Goal: Task Accomplishment & Management: Use online tool/utility

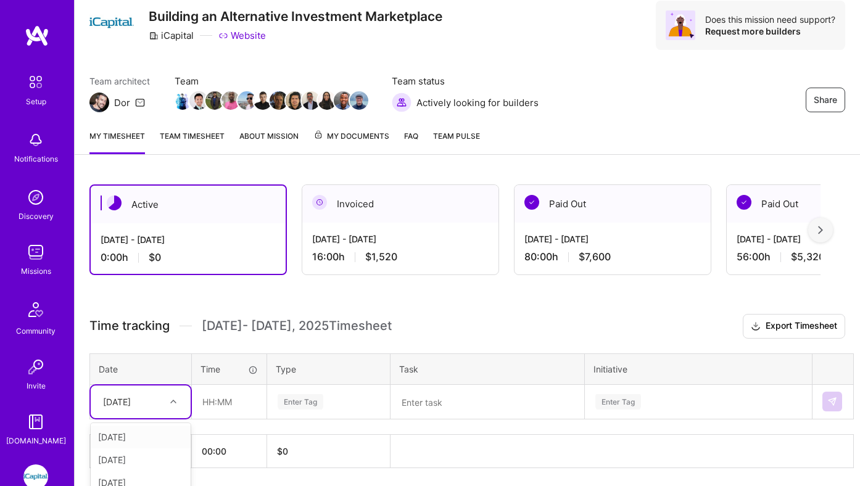
scroll to position [85, 0]
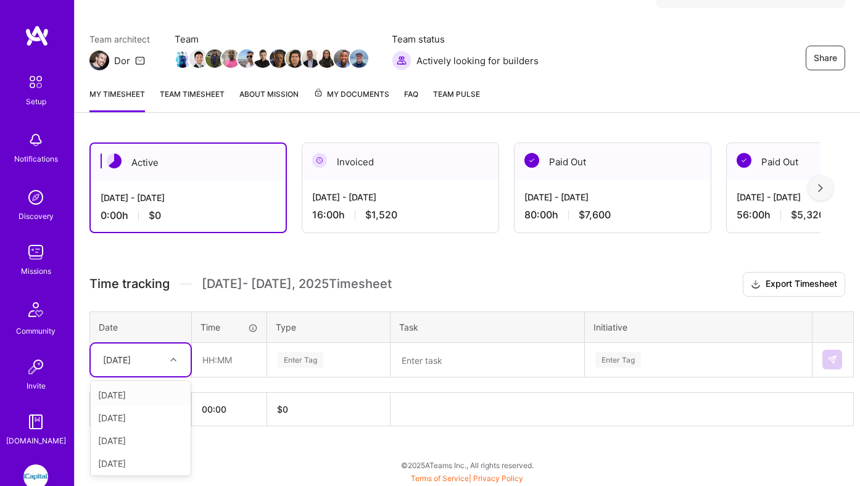
click at [138, 376] on div "option [DATE] focused, 1 of 8. 7 results available. Use Up and Down to choose o…" at bounding box center [141, 360] width 100 height 33
click at [130, 398] on div "[DATE]" at bounding box center [141, 395] width 100 height 23
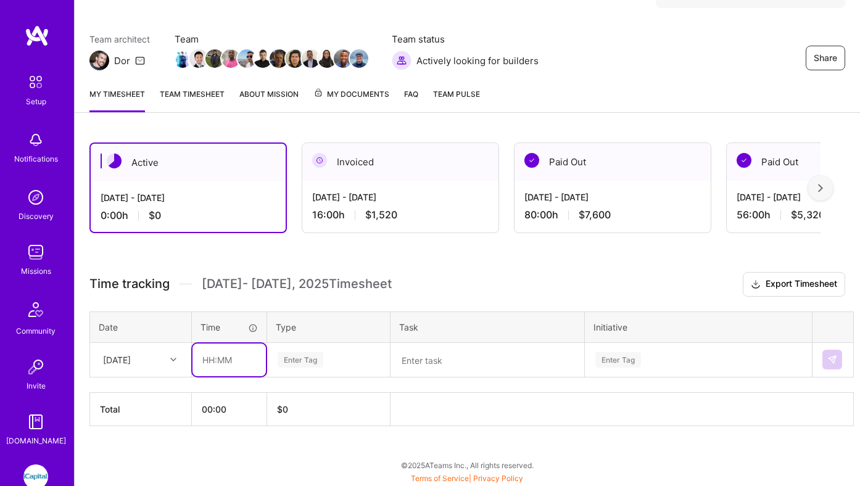
click at [230, 362] on input "text" at bounding box center [229, 360] width 73 height 33
type input "08:00"
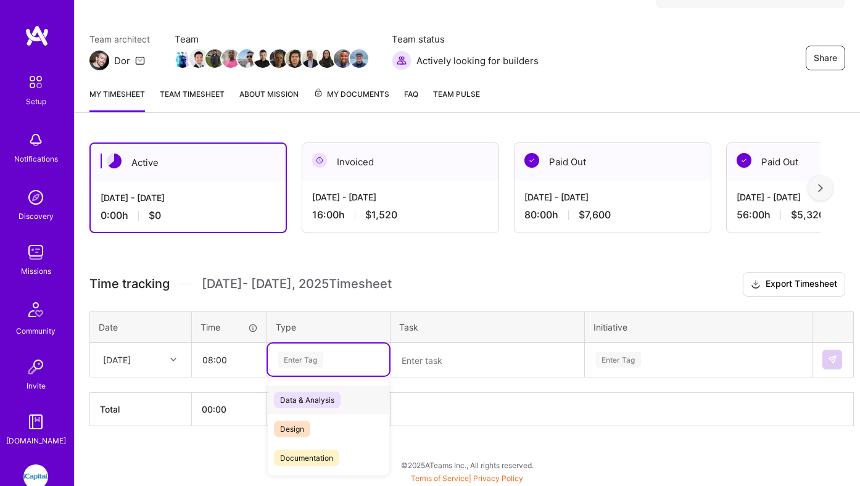
click at [307, 363] on div "Enter Tag" at bounding box center [301, 359] width 46 height 19
type input "in"
click at [297, 395] on span "Engineering" at bounding box center [300, 400] width 53 height 17
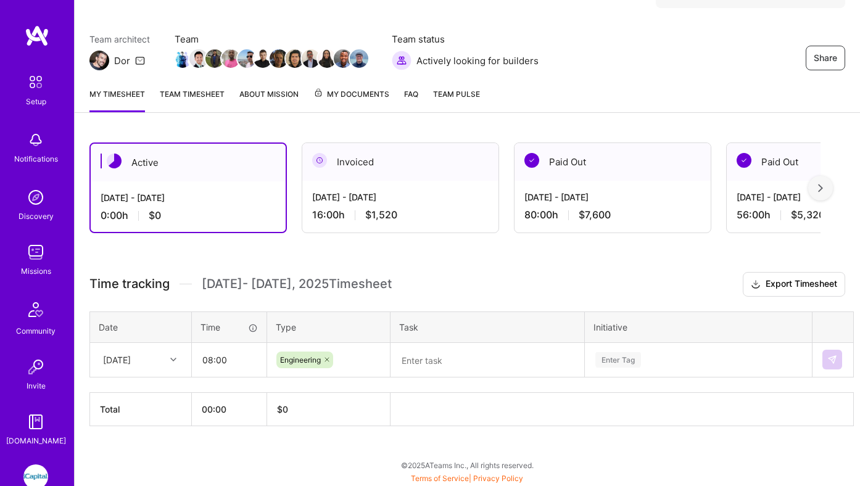
click at [406, 175] on div "Invoiced" at bounding box center [400, 162] width 196 height 38
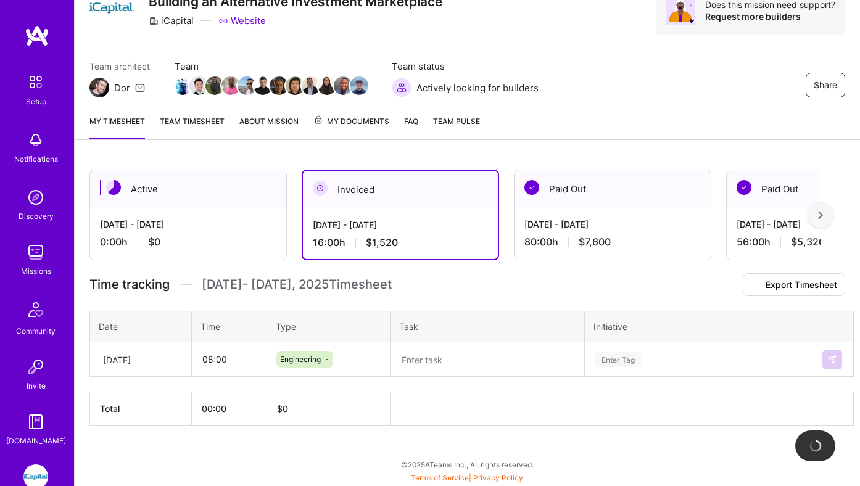
click at [400, 218] on div "[DATE] - [DATE]" at bounding box center [400, 224] width 175 height 13
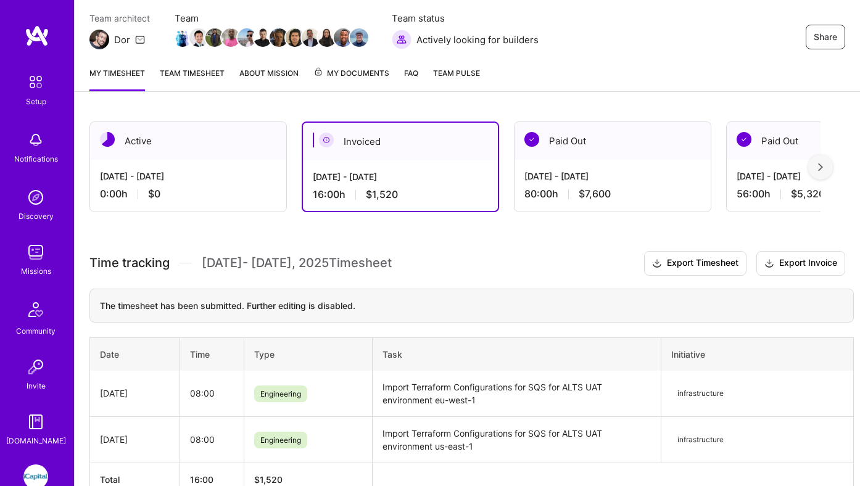
scroll to position [112, 0]
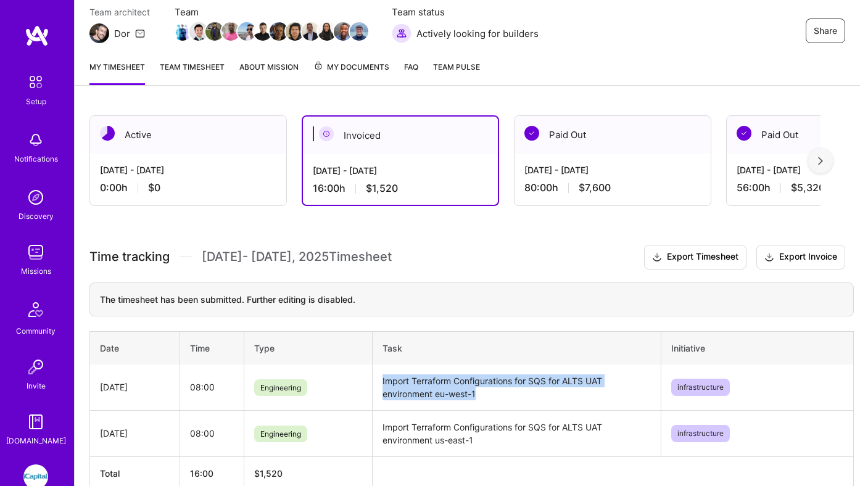
drag, startPoint x: 381, startPoint y: 378, endPoint x: 503, endPoint y: 389, distance: 122.7
click at [503, 389] on td "Import Terraform Configurations for SQS for ALTS UAT environment eu-west-1" at bounding box center [516, 388] width 289 height 46
copy td "Import Terraform Configurations for SQS for ALTS UAT environment eu-west-1"
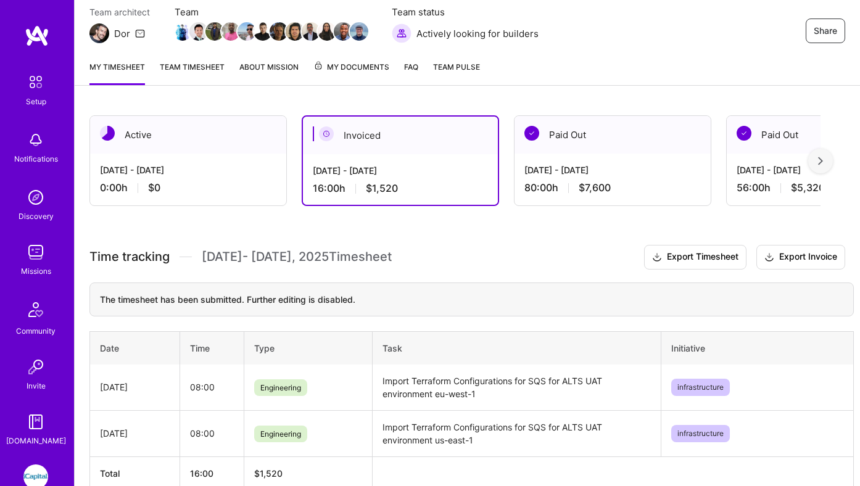
click at [220, 145] on div "Active" at bounding box center [188, 135] width 196 height 38
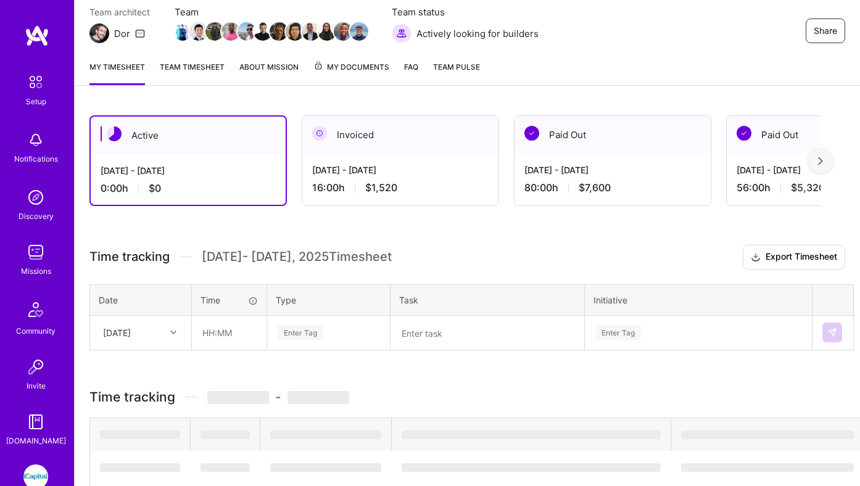
click at [223, 164] on div "[DATE] - [DATE]" at bounding box center [188, 170] width 175 height 13
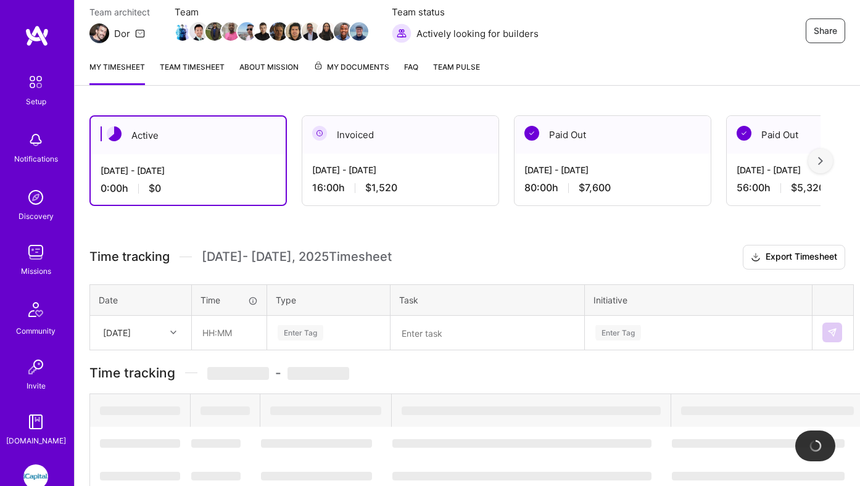
scroll to position [85, 0]
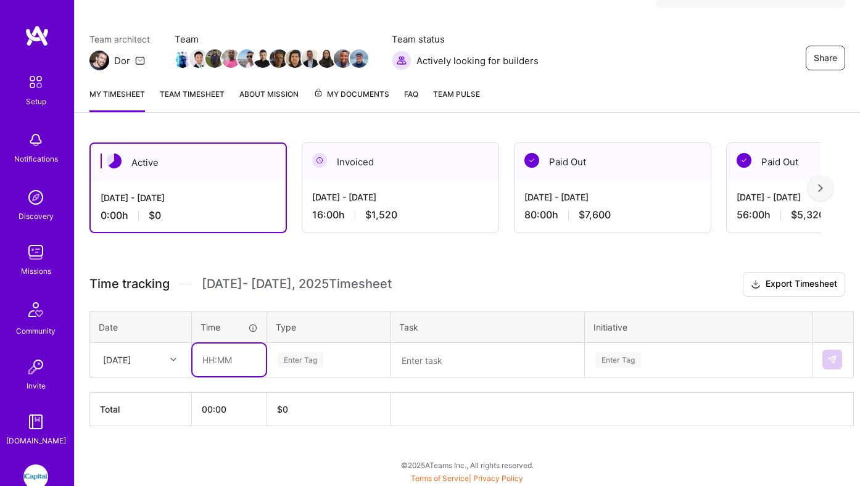
click at [241, 355] on input "text" at bounding box center [229, 360] width 73 height 33
type input "08:00"
click at [164, 362] on div "[DATE]" at bounding box center [131, 360] width 68 height 20
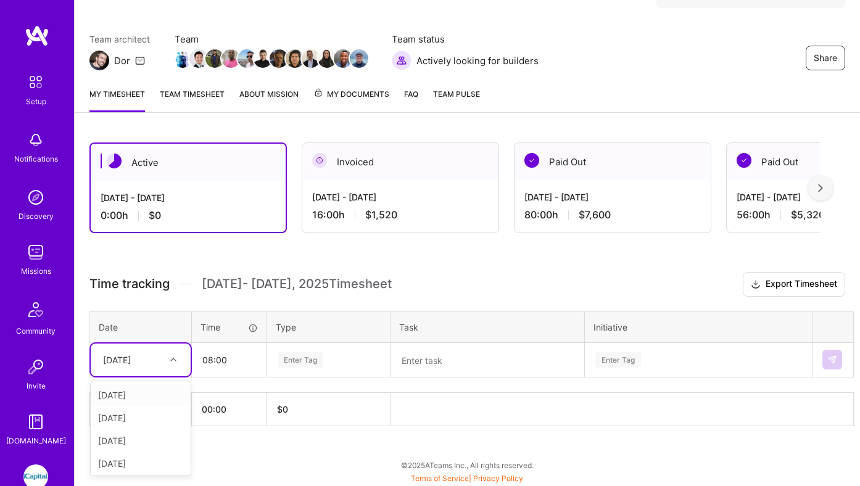
click at [159, 388] on div "[DATE]" at bounding box center [141, 395] width 100 height 23
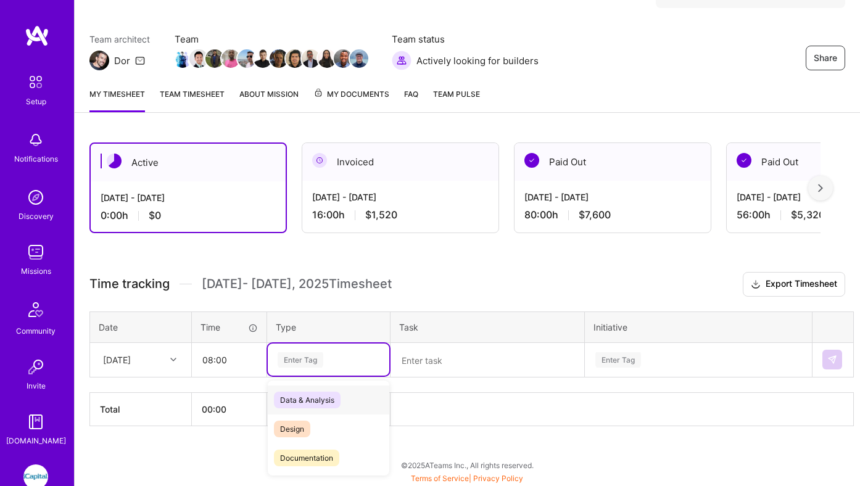
click at [299, 357] on div "Enter Tag" at bounding box center [301, 359] width 46 height 19
type input "en"
click at [323, 430] on span "Engineering" at bounding box center [300, 429] width 53 height 17
click at [444, 360] on textarea at bounding box center [487, 360] width 191 height 32
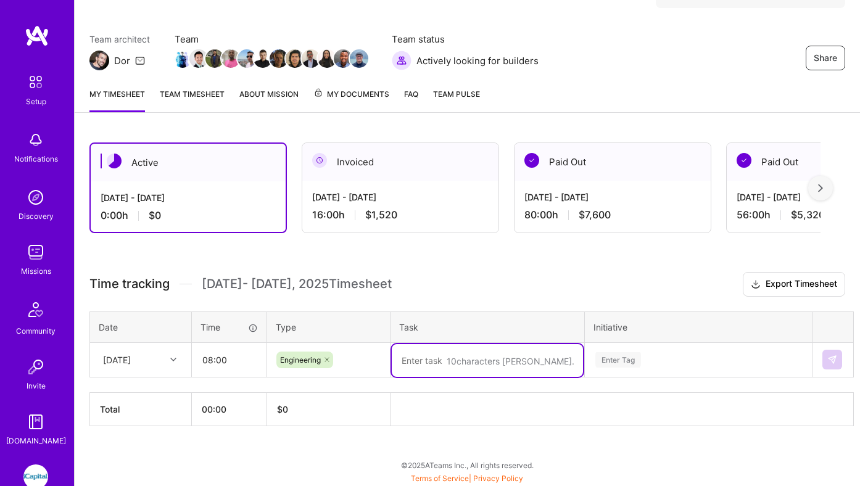
paste textarea "Import Terraform Configurations for SQS for ALTS UAT environment eu-west-1"
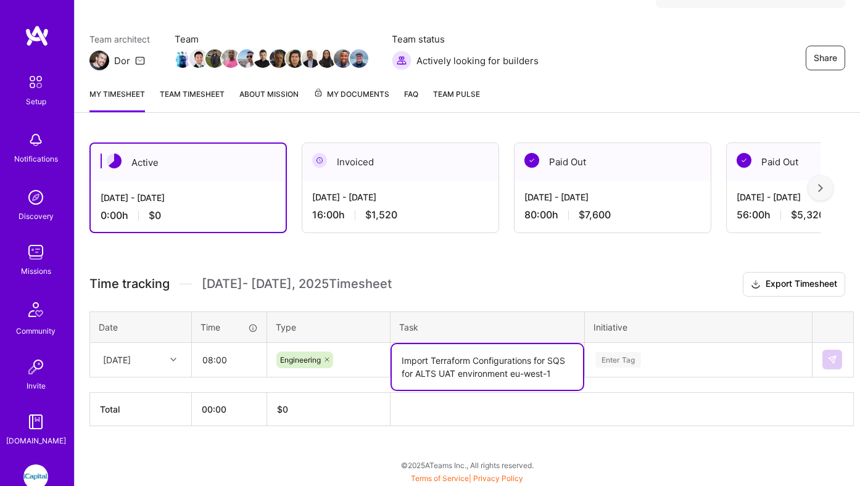
click at [444, 370] on textarea "Import Terraform Configurations for SQS for ALTS UAT environment eu-west-1" at bounding box center [487, 367] width 191 height 46
drag, startPoint x: 540, startPoint y: 368, endPoint x: 545, endPoint y: 386, distance: 18.6
click at [545, 386] on textarea "Import Terraform Configurations for SQS for ALTS Production environment eu-west…" at bounding box center [487, 373] width 191 height 59
click at [540, 391] on textarea "Import Terraform Configurations for SQS for ALTS Production environment eu-west…" at bounding box center [487, 373] width 191 height 59
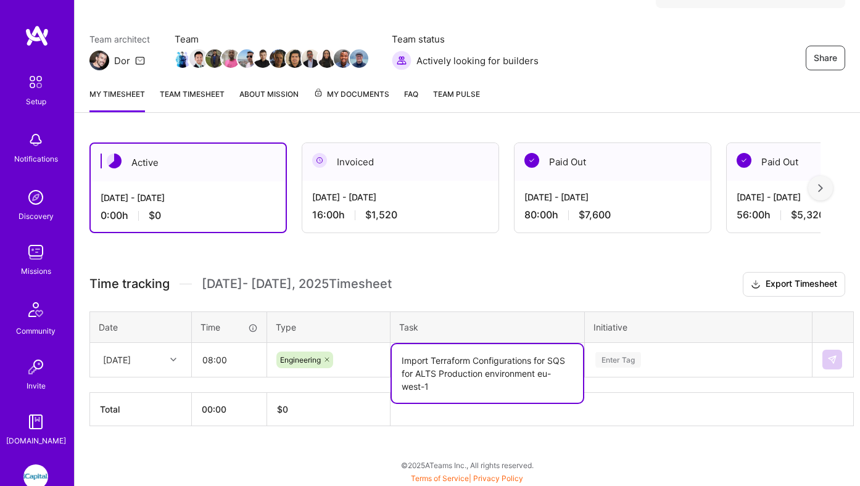
drag, startPoint x: 537, startPoint y: 377, endPoint x: 549, endPoint y: 391, distance: 18.3
click at [549, 391] on textarea "Import Terraform Configurations for SQS for ALTS Production environment eu-west…" at bounding box center [487, 373] width 191 height 59
type textarea "Import Terraform Configurations for SQS for ALTS Production environment"
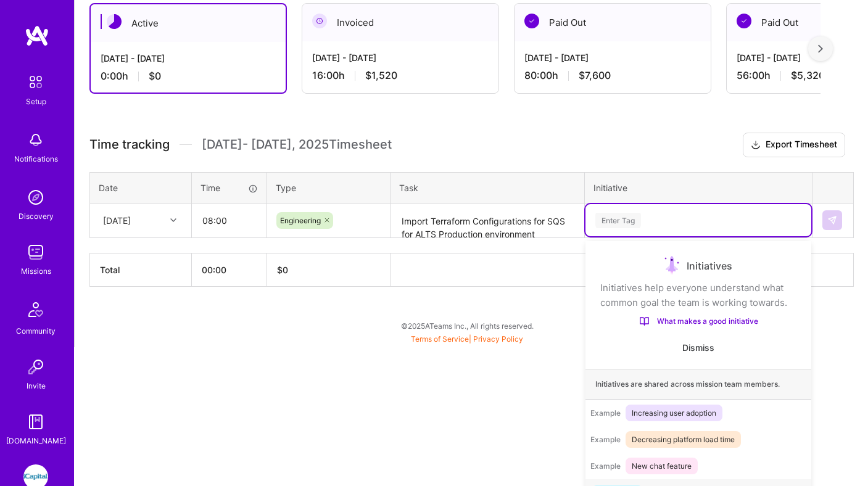
scroll to position [17, 0]
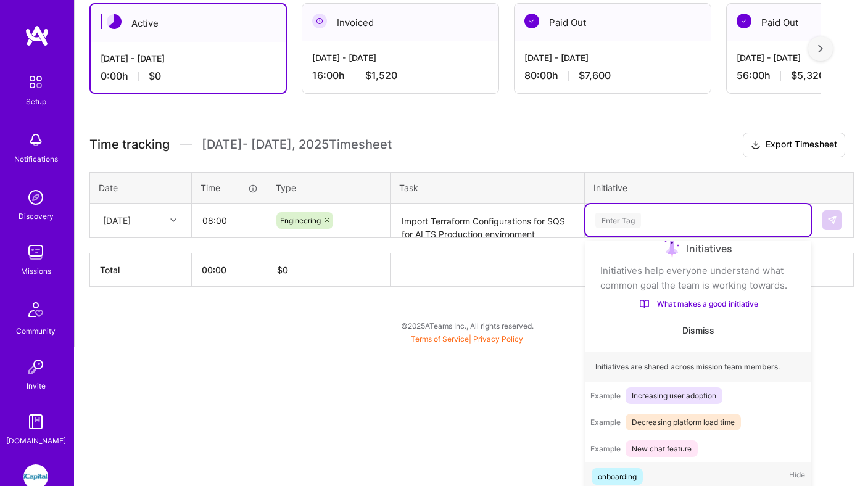
click at [620, 236] on div "option onboarding focused, 1 of 79. 79 results available. Use Up and Down to ch…" at bounding box center [699, 220] width 226 height 32
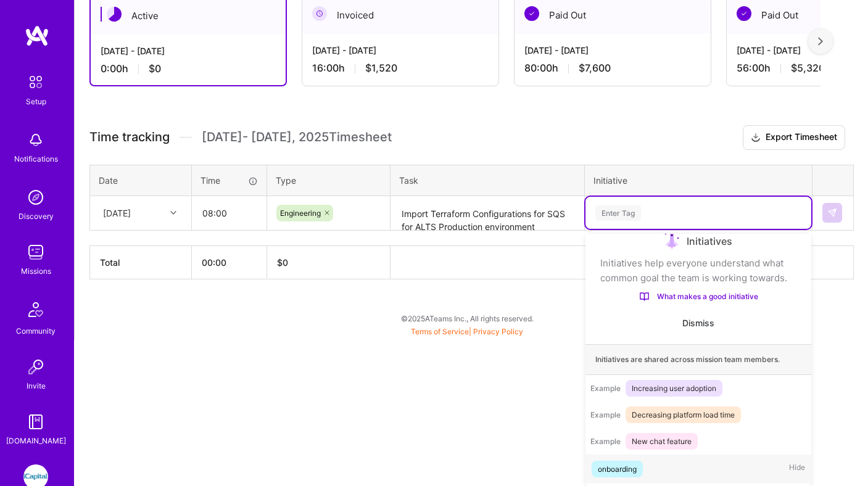
scroll to position [20, 0]
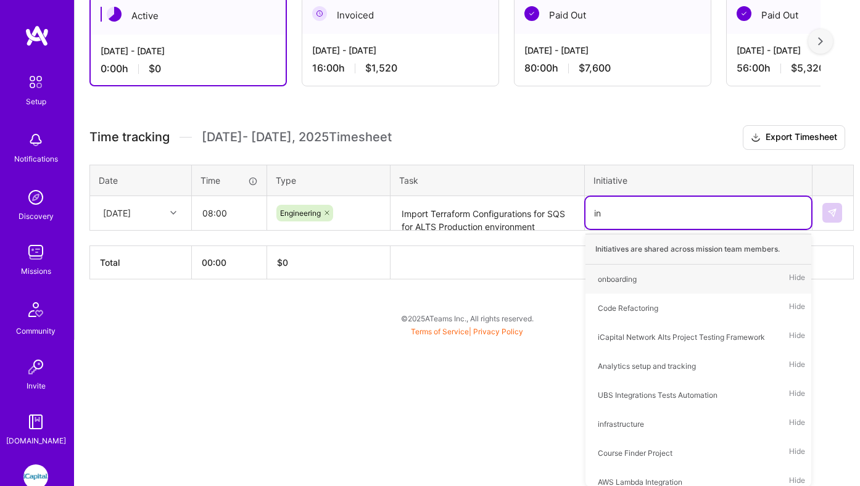
type input "inf"
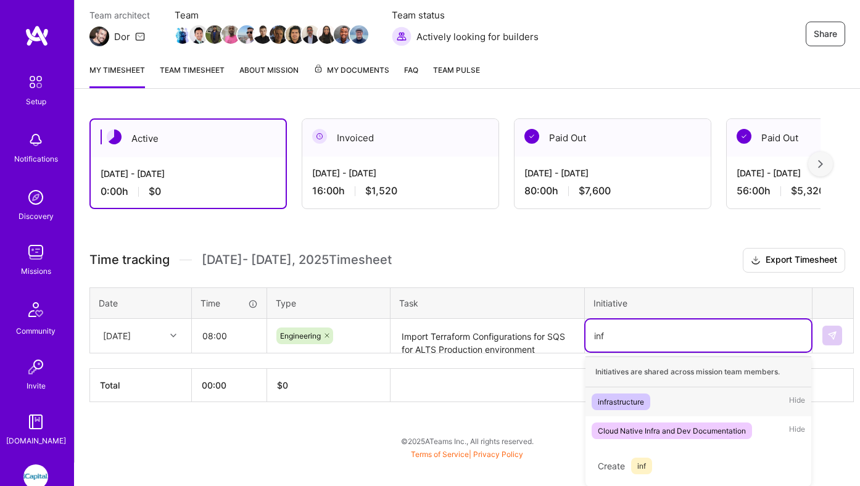
click at [621, 402] on div "infrastructure" at bounding box center [621, 402] width 46 height 13
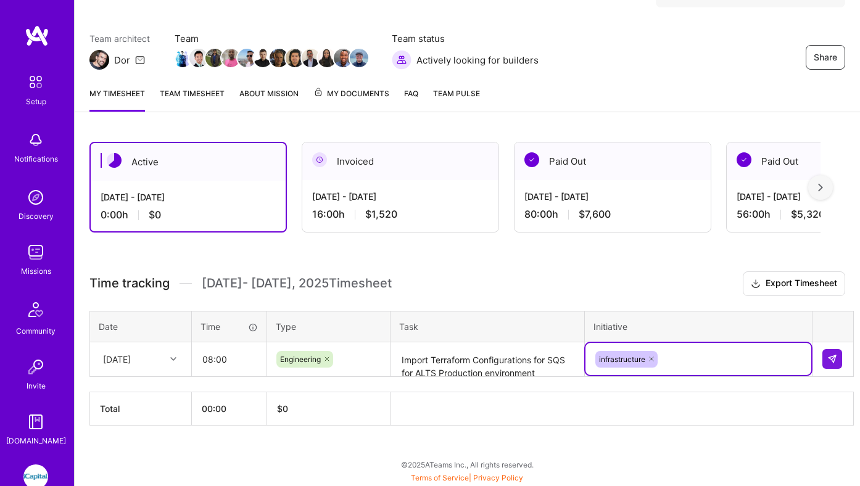
scroll to position [85, 0]
click at [835, 355] on img at bounding box center [832, 360] width 10 height 10
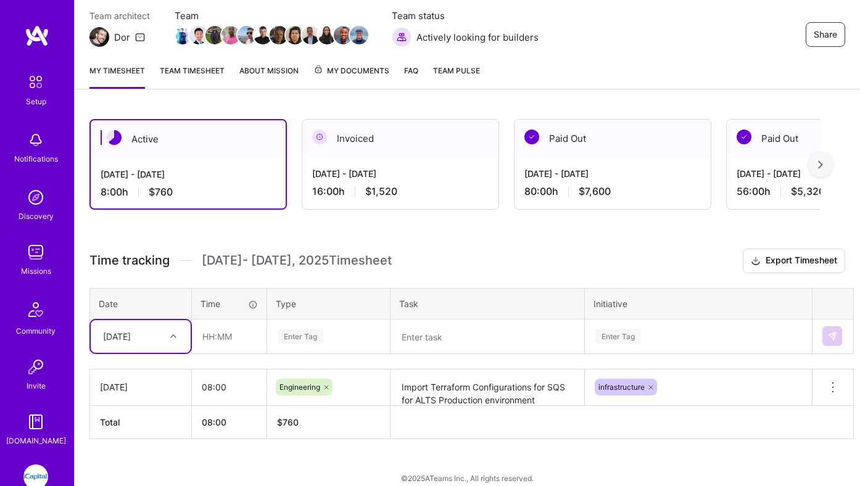
scroll to position [121, 0]
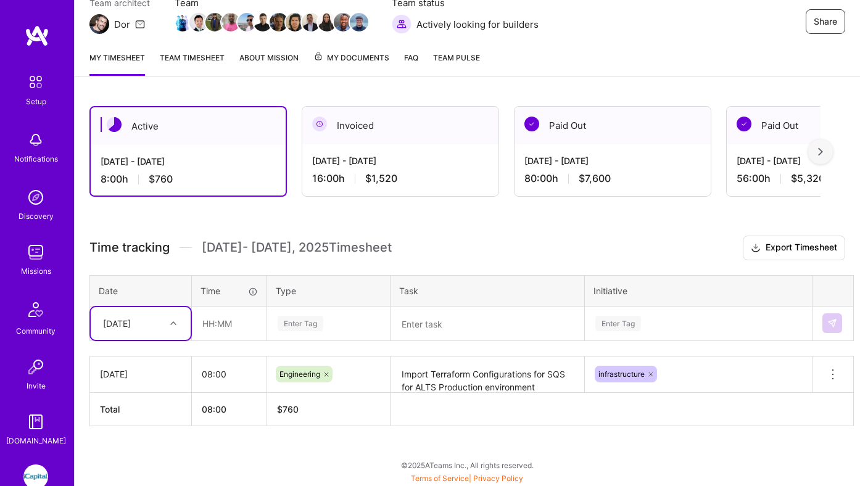
click at [170, 334] on div "[DATE]" at bounding box center [141, 323] width 100 height 33
click at [145, 357] on div "[DATE]" at bounding box center [141, 358] width 100 height 23
click at [222, 324] on input "text" at bounding box center [229, 323] width 73 height 33
type input "08:00"
click at [302, 324] on div "Enter Tag" at bounding box center [301, 323] width 46 height 19
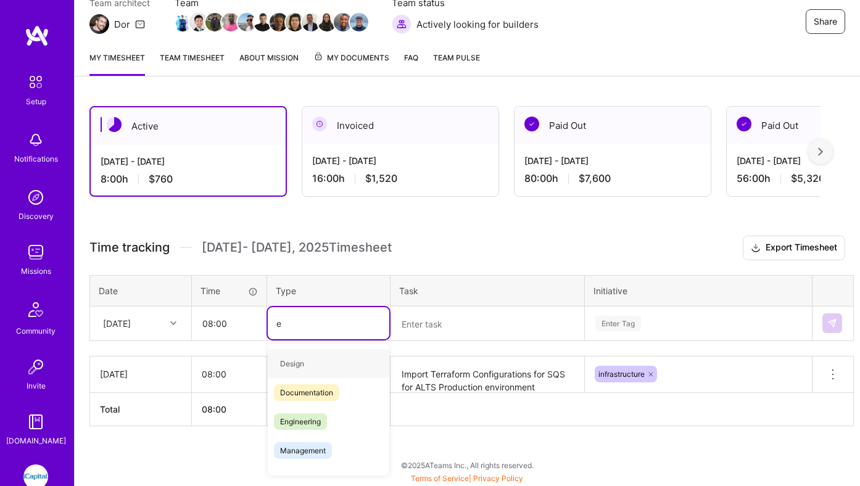
type input "en"
click at [309, 391] on span "Engineering" at bounding box center [300, 392] width 53 height 17
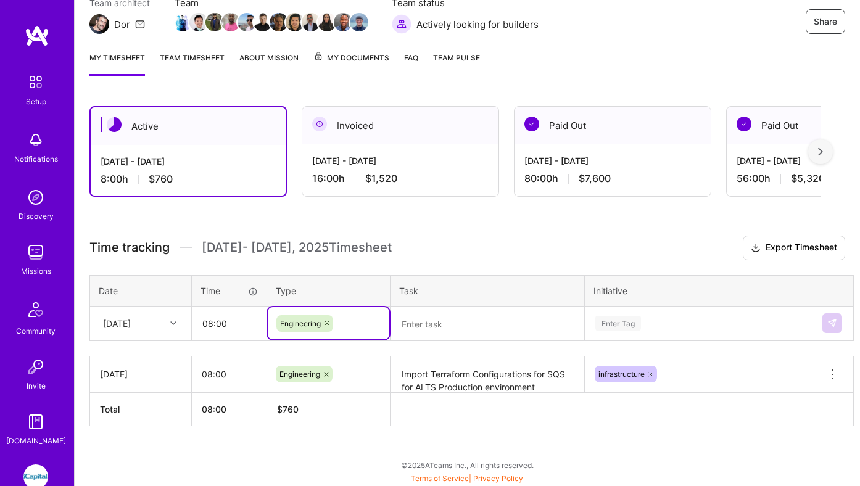
click at [441, 369] on textarea "Import Terraform Configurations for SQS for ALTS Production environment" at bounding box center [487, 375] width 191 height 34
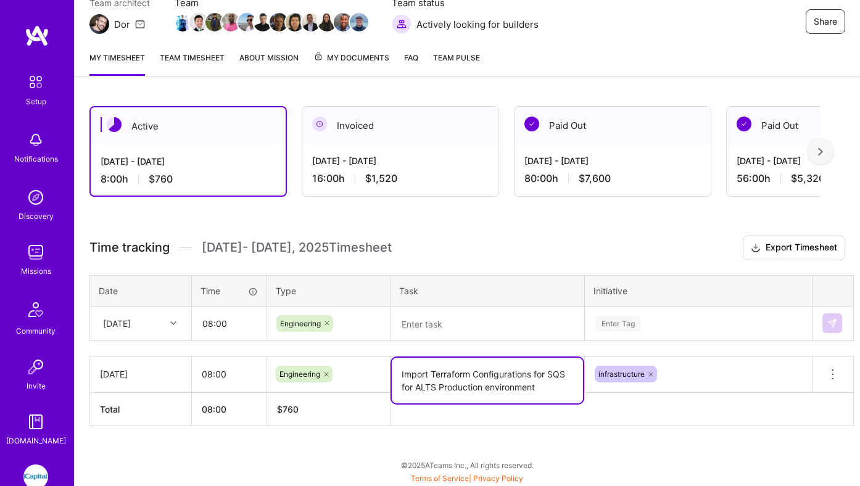
click at [441, 369] on textarea "Import Terraform Configurations for SQS for ALTS Production environment" at bounding box center [487, 381] width 191 height 46
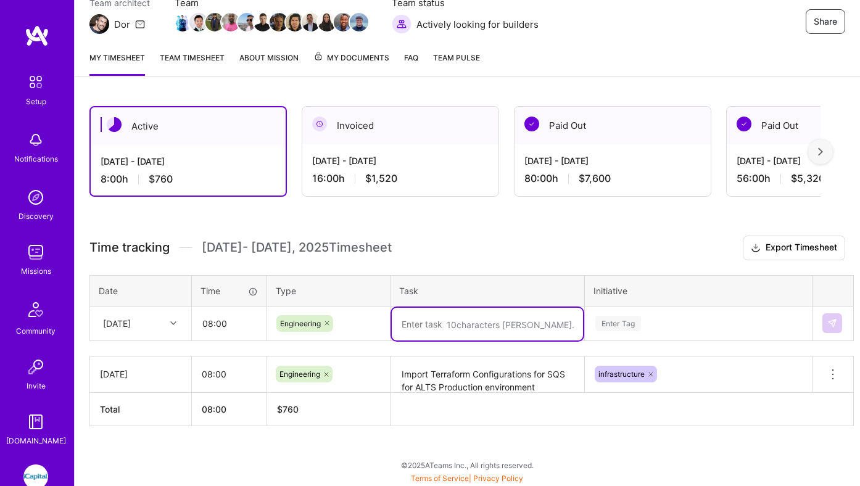
click at [478, 328] on textarea at bounding box center [487, 324] width 191 height 33
paste textarea "Import Terraform Configurations for SQS for ALTS Production environment"
type textarea "Import Terraform Configurations for SQS for ALTS Production environment"
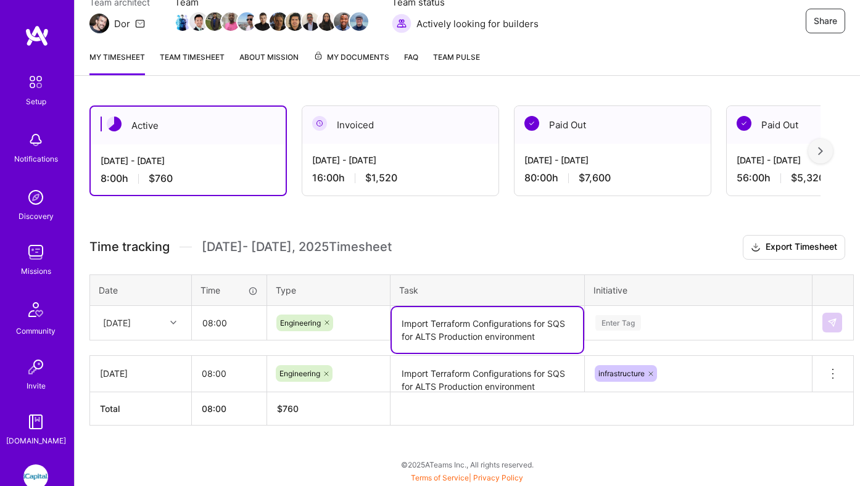
click at [640, 328] on div "Enter Tag" at bounding box center [699, 323] width 226 height 32
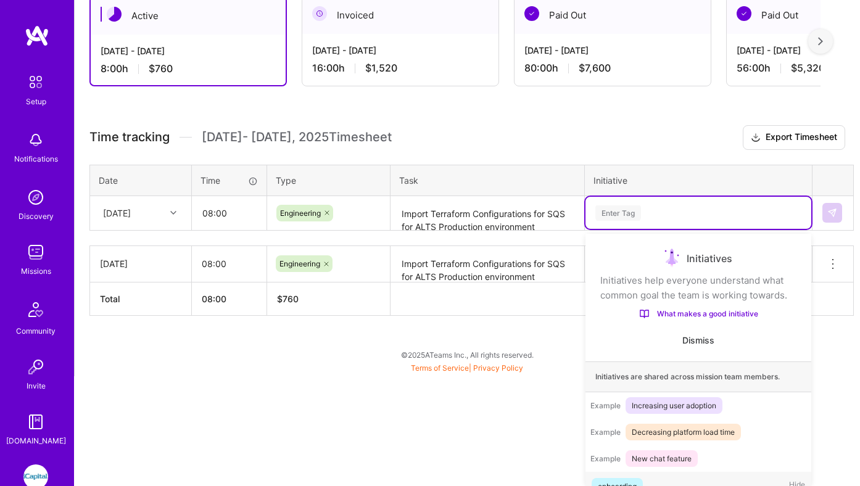
scroll to position [23, 0]
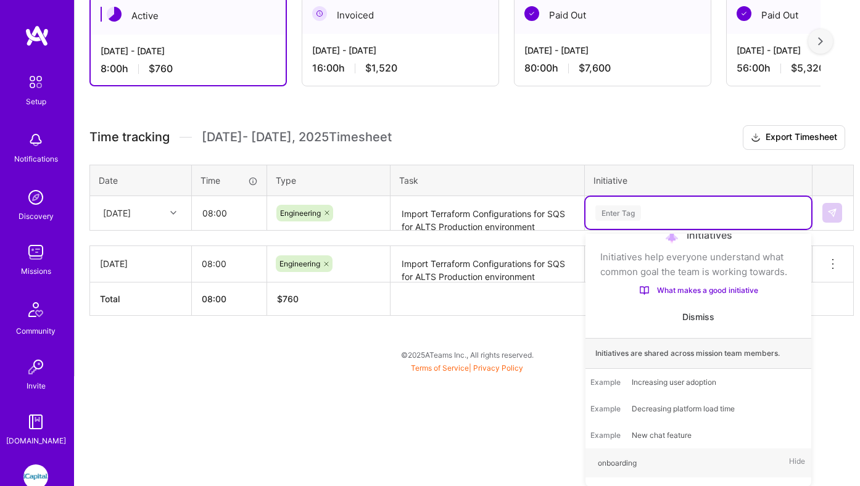
type input "e"
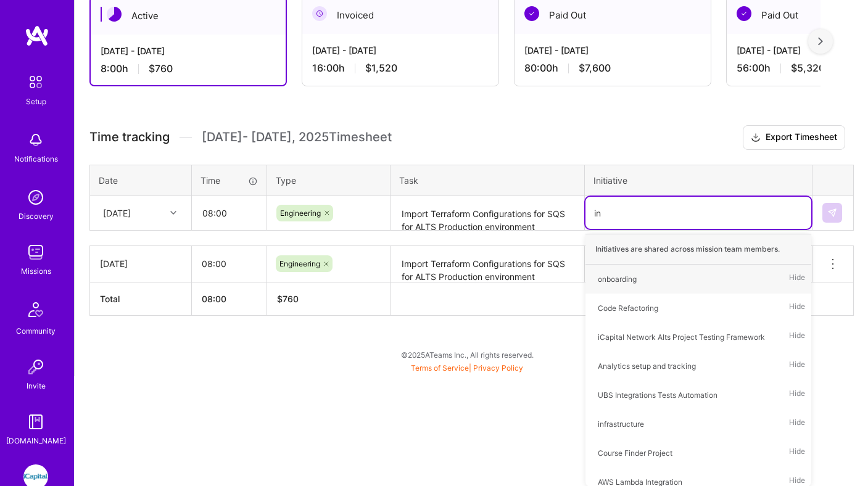
type input "inf"
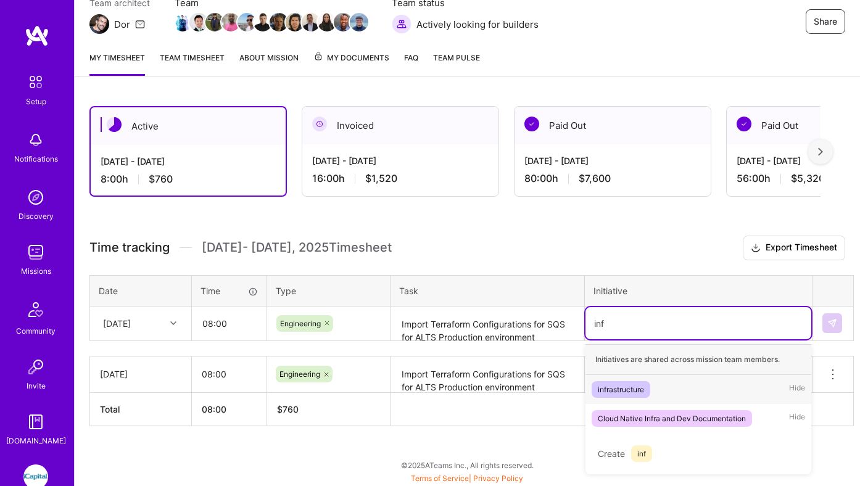
click at [621, 386] on div "infrastructure" at bounding box center [621, 389] width 46 height 13
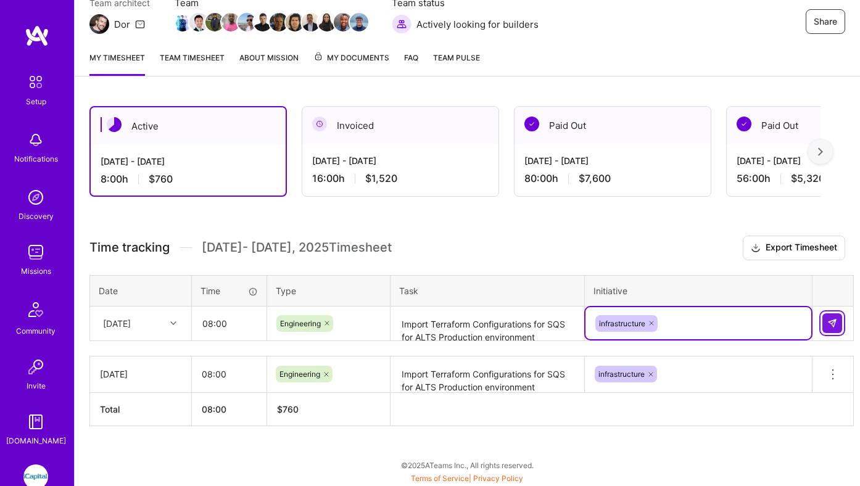
click at [828, 325] on img at bounding box center [832, 323] width 10 height 10
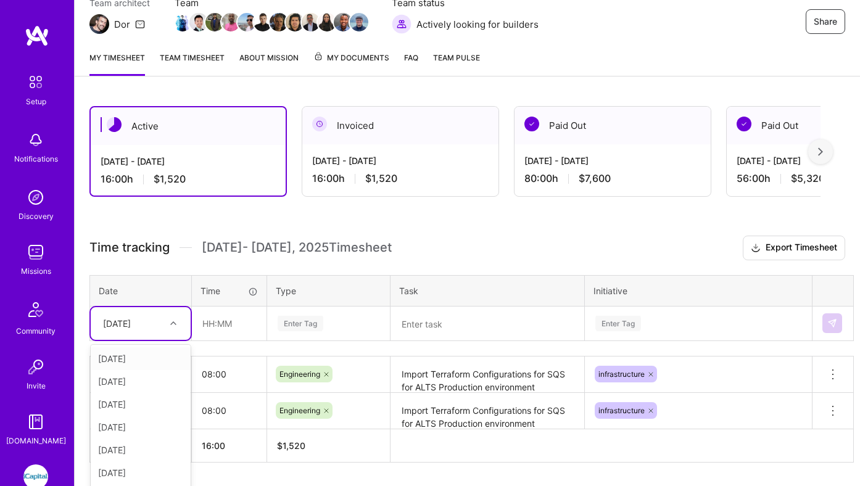
scroll to position [149, 0]
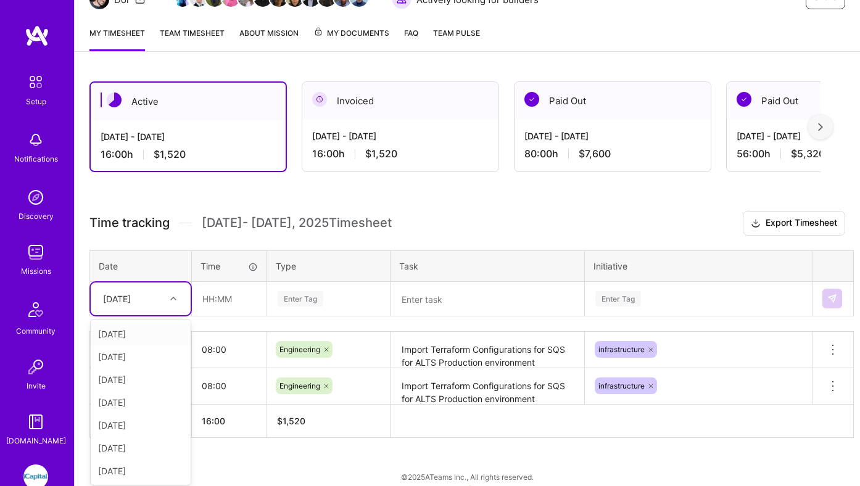
click at [151, 315] on div "option [DATE], selected. option [DATE] focused, 1 of 8. 7 results available. Us…" at bounding box center [141, 299] width 100 height 33
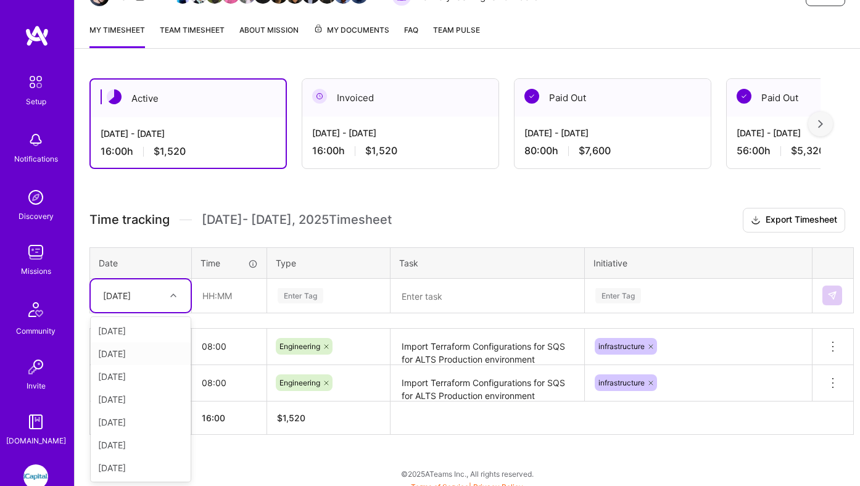
click at [129, 354] on div "[DATE]" at bounding box center [141, 353] width 100 height 23
click at [215, 298] on input "text" at bounding box center [229, 296] width 73 height 33
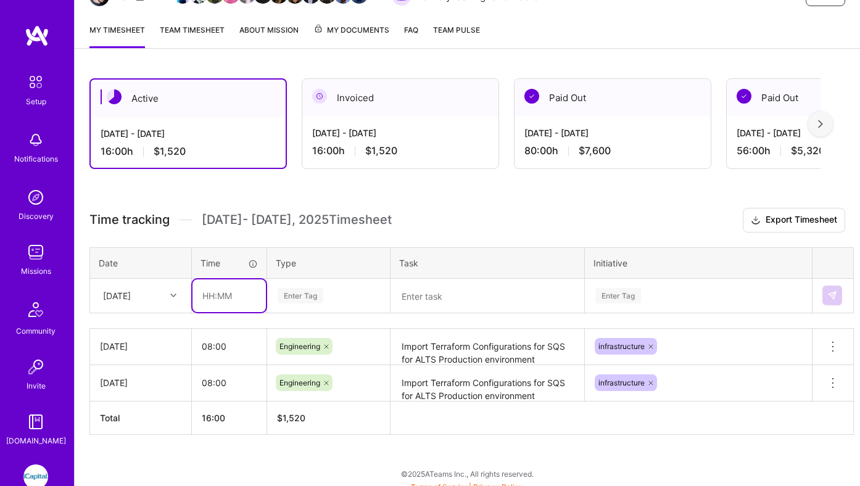
type input "08:00"
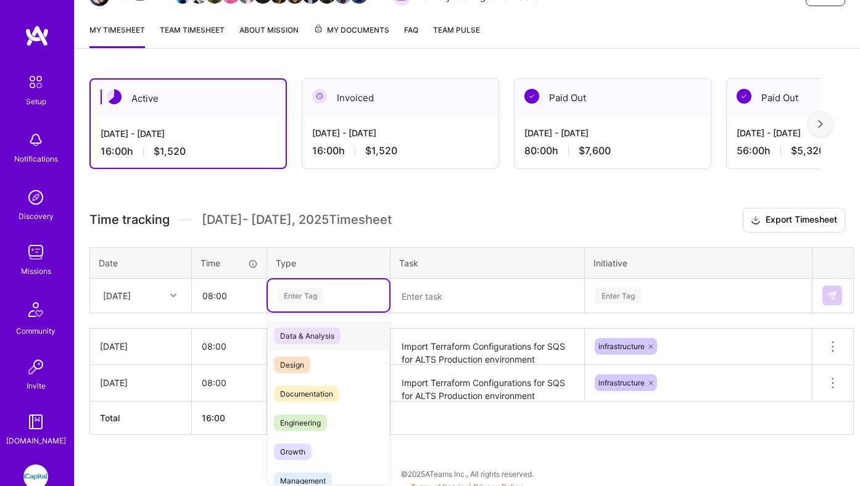
scroll to position [157, 0]
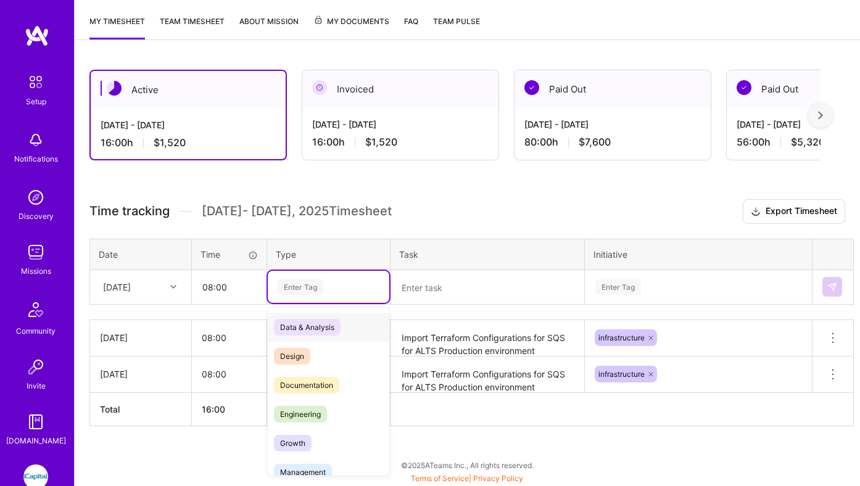
click at [330, 284] on div "Enter Tag" at bounding box center [329, 287] width 122 height 32
click at [320, 421] on span "Engineering" at bounding box center [300, 414] width 53 height 17
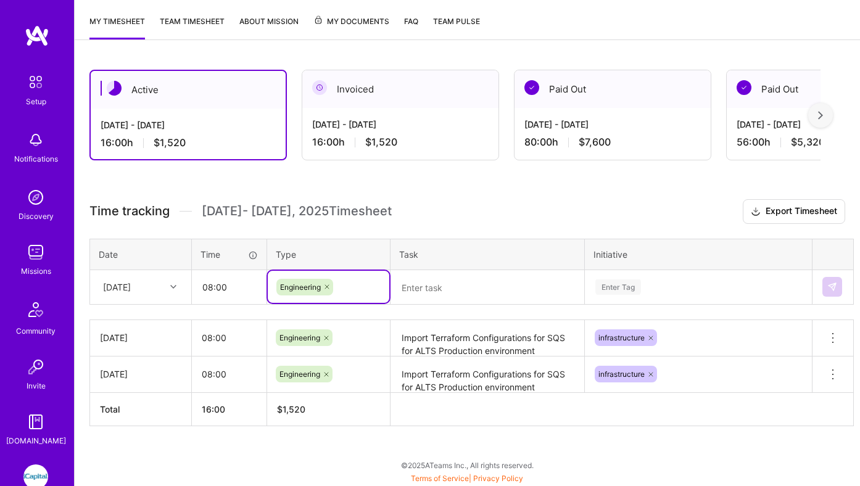
click at [454, 300] on textarea at bounding box center [487, 287] width 191 height 33
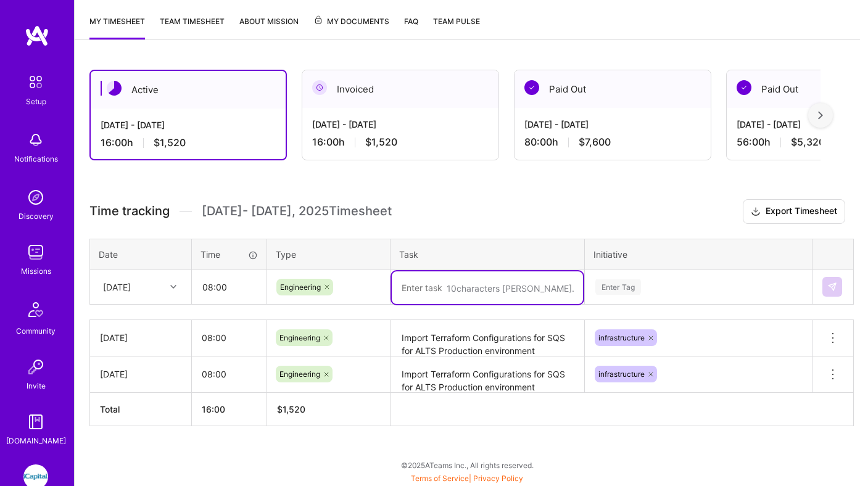
click at [446, 345] on textarea "Import Terraform Configurations for SQS for ALTS Production environment" at bounding box center [487, 338] width 191 height 34
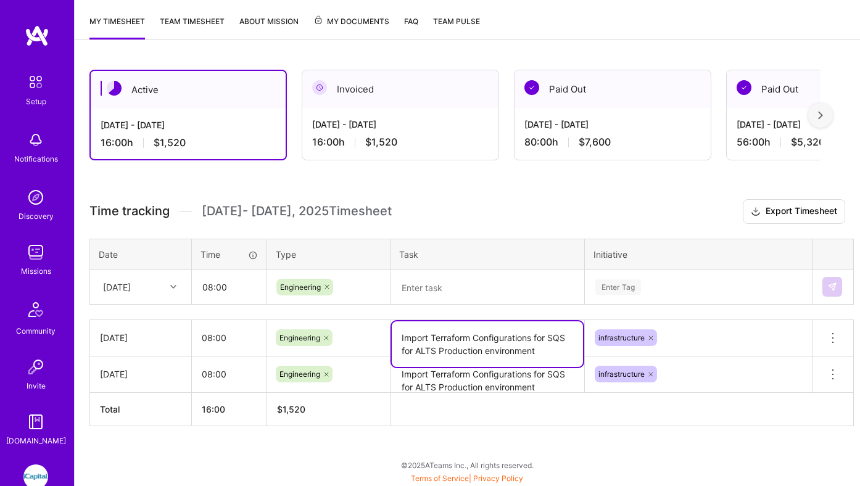
click at [446, 345] on textarea "Import Terraform Configurations for SQS for ALTS Production environment" at bounding box center [487, 344] width 191 height 46
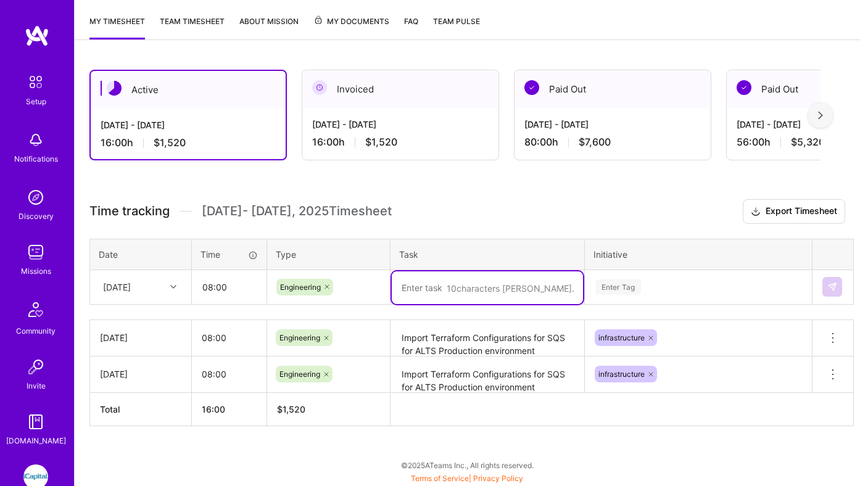
click at [449, 299] on textarea at bounding box center [487, 287] width 191 height 33
paste textarea "Import Terraform Configurations for SQS for ALTS Production environment"
type textarea "Import Terraform Configurations for SQS for ALTS Production environment"
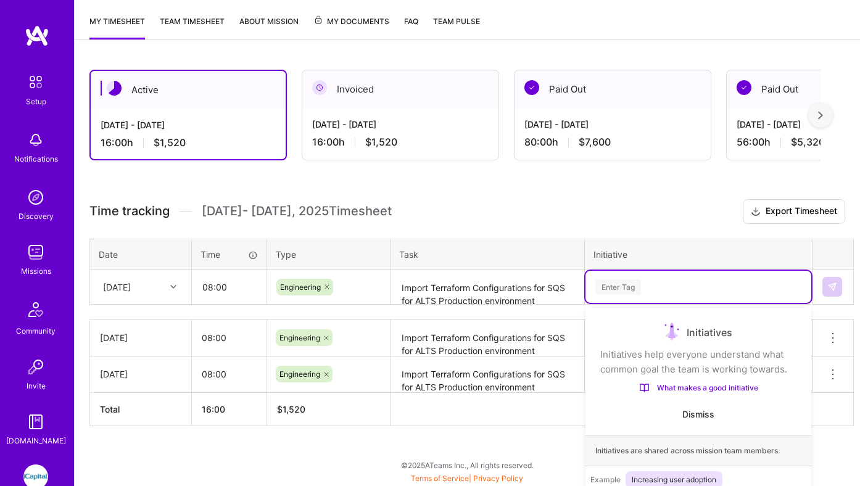
scroll to position [231, 0]
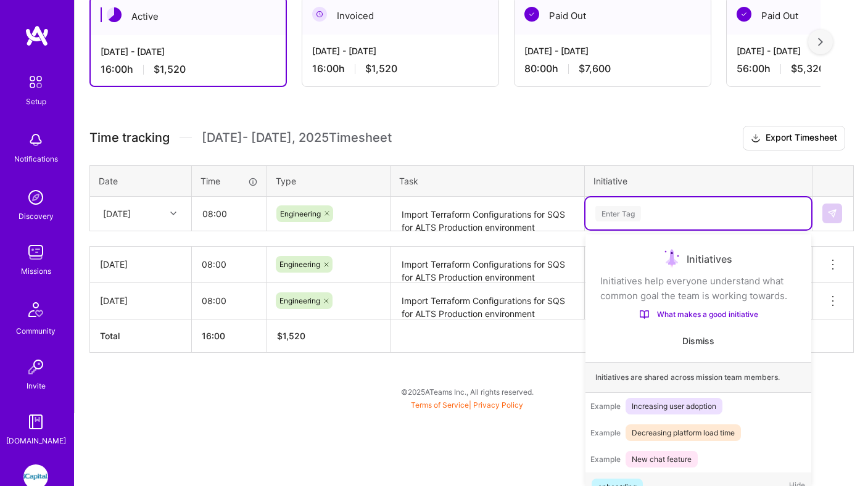
click at [621, 230] on div "option infrastructure, selected. option onboarding focused, 1 of 79. 79 results…" at bounding box center [699, 213] width 226 height 32
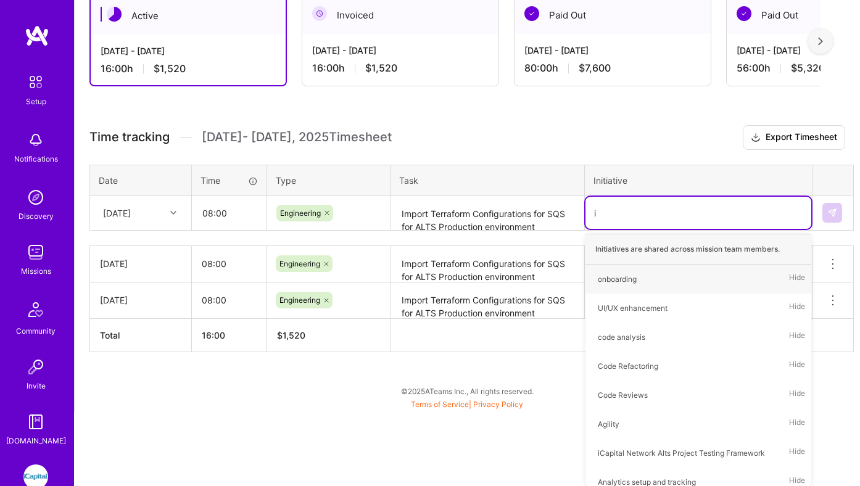
type input "in"
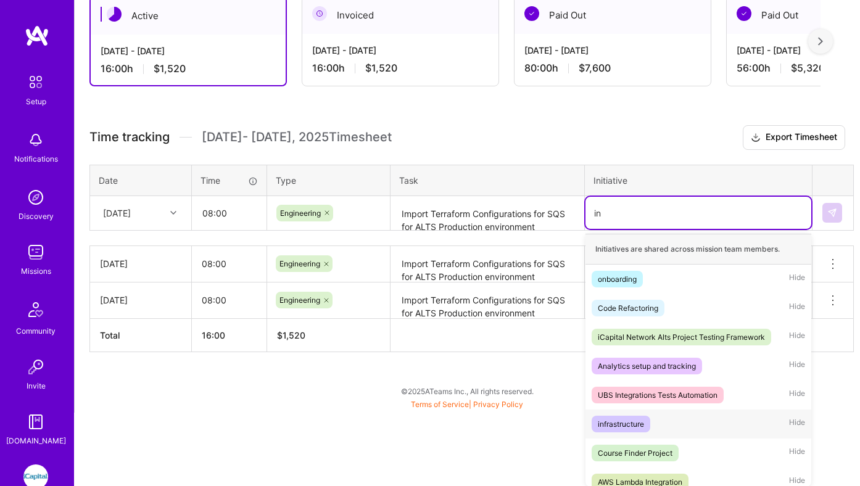
click at [636, 424] on div "infrastructure" at bounding box center [621, 424] width 46 height 13
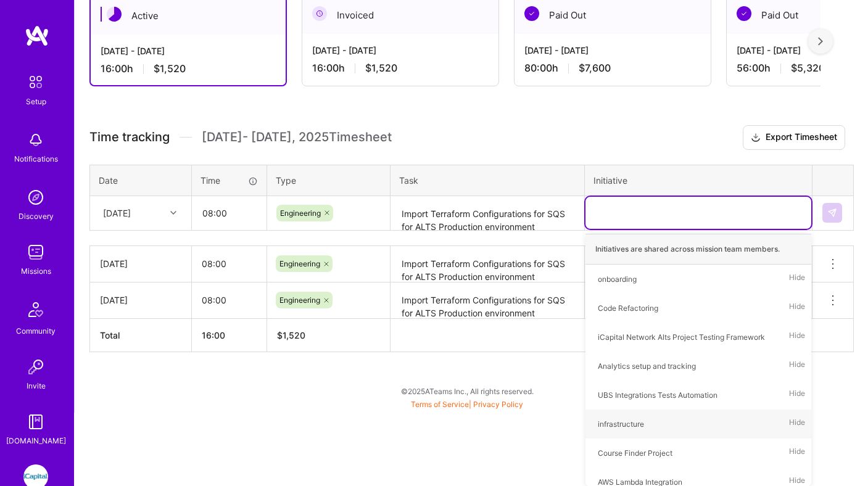
scroll to position [157, 0]
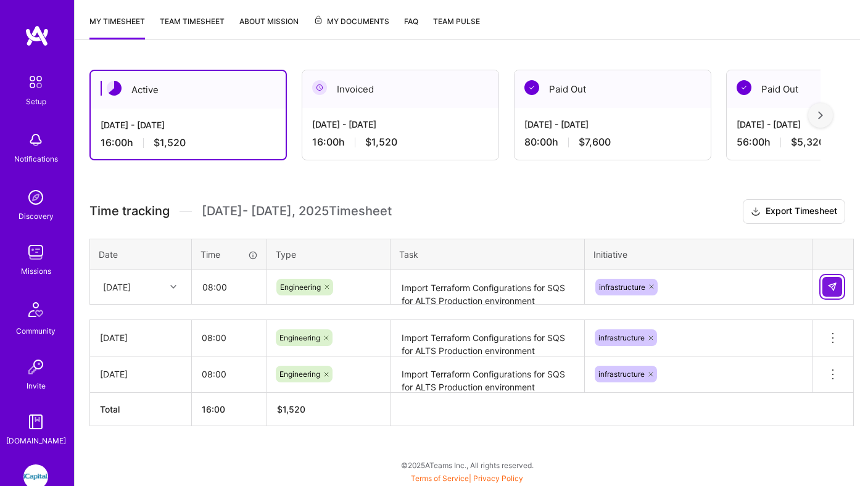
click at [839, 283] on button at bounding box center [833, 287] width 20 height 20
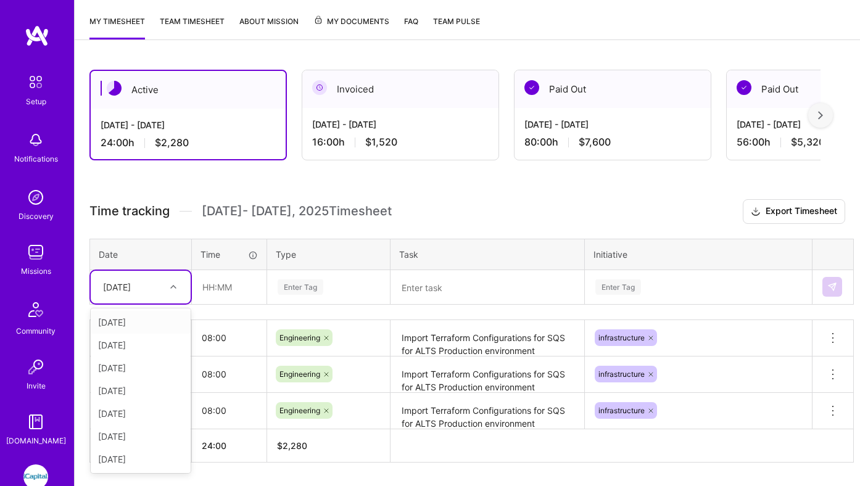
click at [165, 284] on div "[DATE]" at bounding box center [131, 287] width 68 height 20
click at [139, 417] on div "[DATE]" at bounding box center [141, 413] width 100 height 23
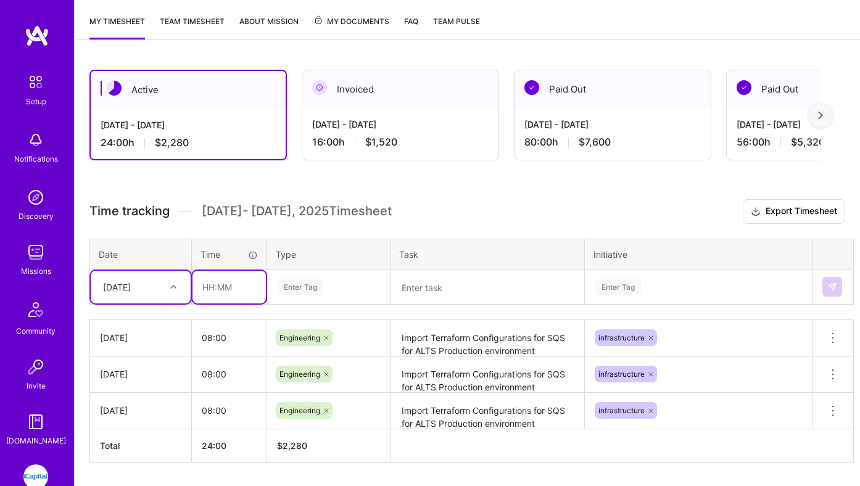
click at [221, 291] on input "text" at bounding box center [229, 287] width 73 height 33
type input "08:00"
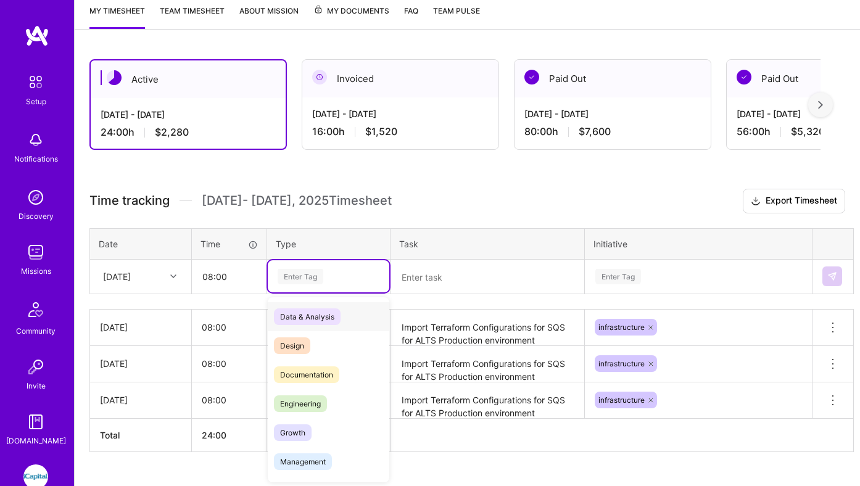
click at [302, 286] on div "Enter Tag" at bounding box center [329, 276] width 122 height 32
click at [299, 409] on span "Engineering" at bounding box center [300, 403] width 53 height 17
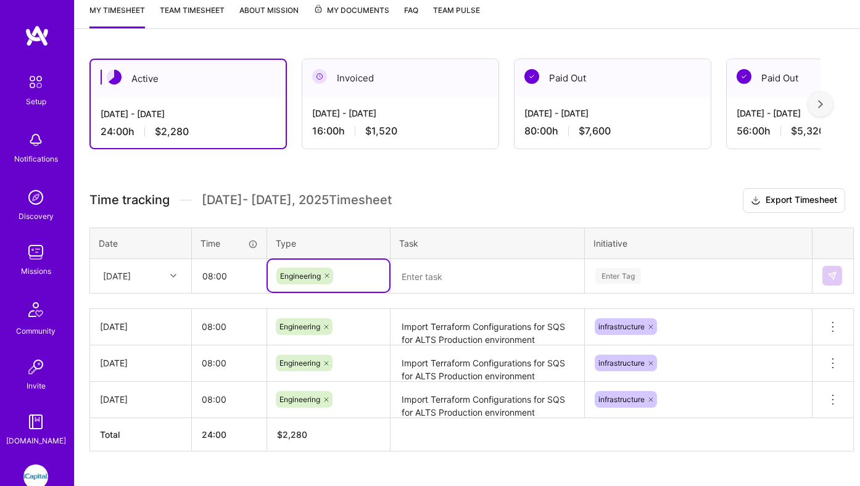
click at [436, 332] on textarea "Import Terraform Configurations for SQS for ALTS Production environment" at bounding box center [487, 327] width 191 height 34
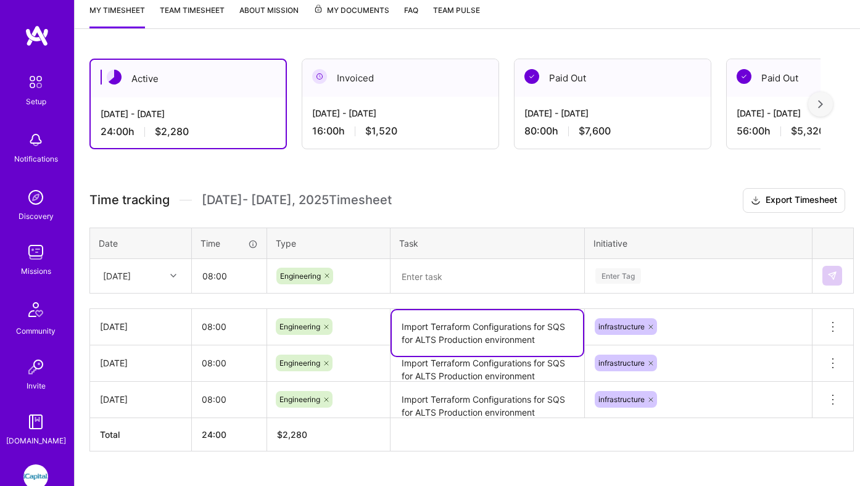
click at [436, 332] on textarea "Import Terraform Configurations for SQS for ALTS Production environment" at bounding box center [487, 333] width 191 height 46
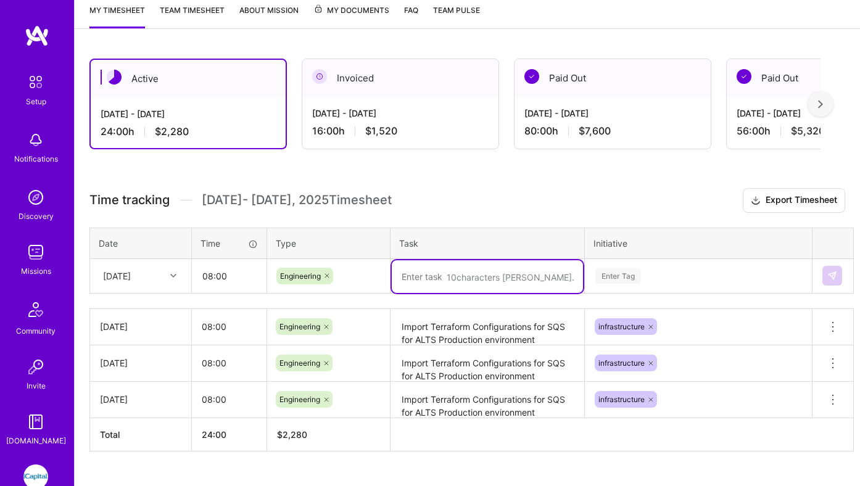
click at [478, 267] on textarea at bounding box center [487, 276] width 191 height 33
paste textarea "Import Terraform Configurations for SQS for ALTS Production environment"
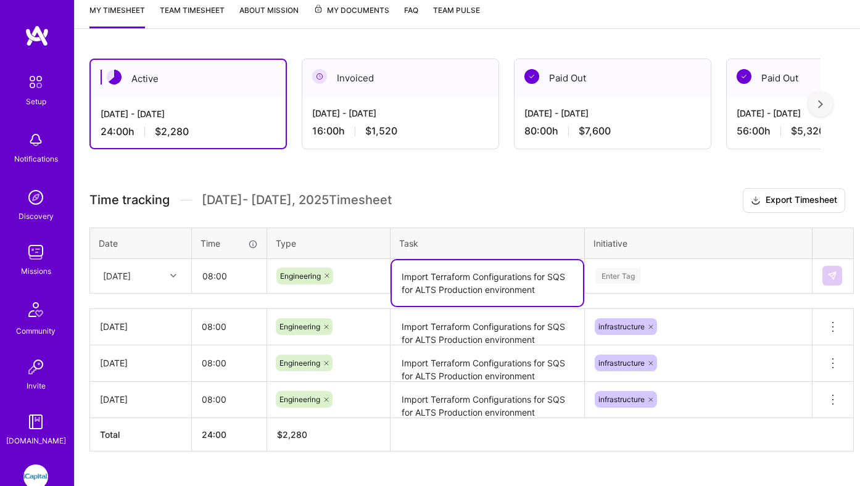
click at [425, 289] on textarea "Import Terraform Configurations for SQS for ALTS Production environment" at bounding box center [487, 283] width 191 height 46
click at [470, 287] on textarea "Import Terraform Configurations for SQS for SI Alpha Production environment" at bounding box center [487, 283] width 191 height 46
type textarea "Import Terraform Configurations for SQS for SI Alpha environment"
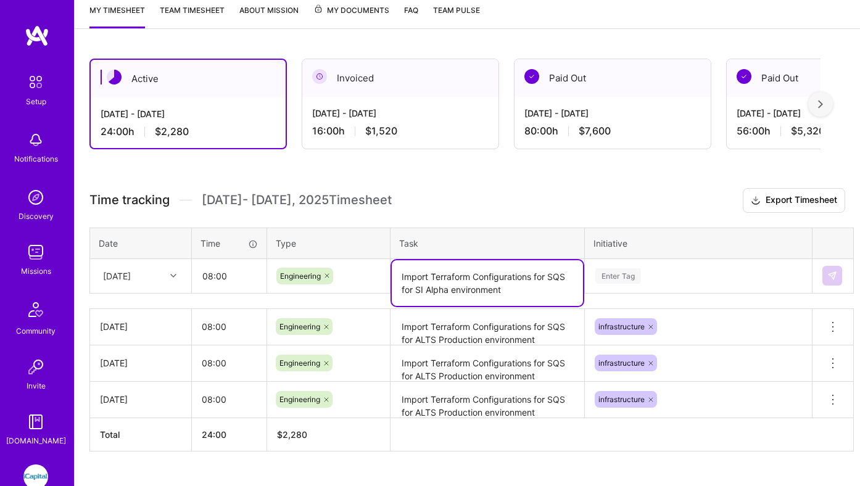
click at [608, 277] on div "Enter Tag" at bounding box center [699, 276] width 226 height 32
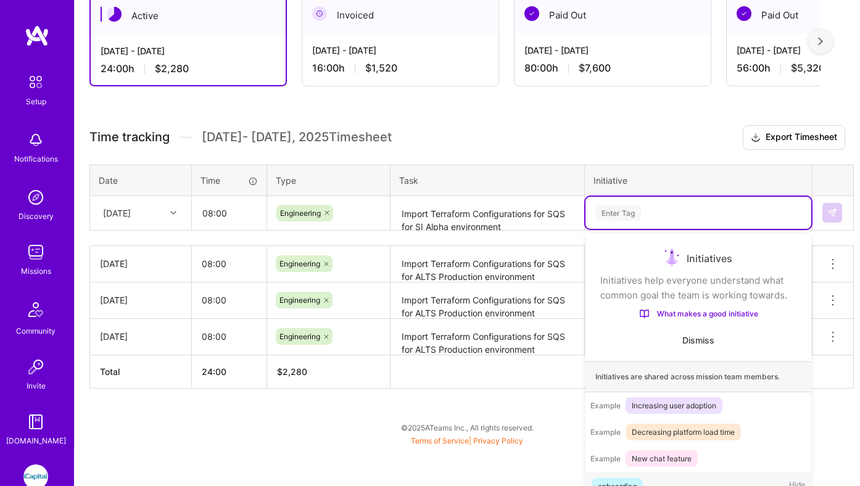
scroll to position [23, 0]
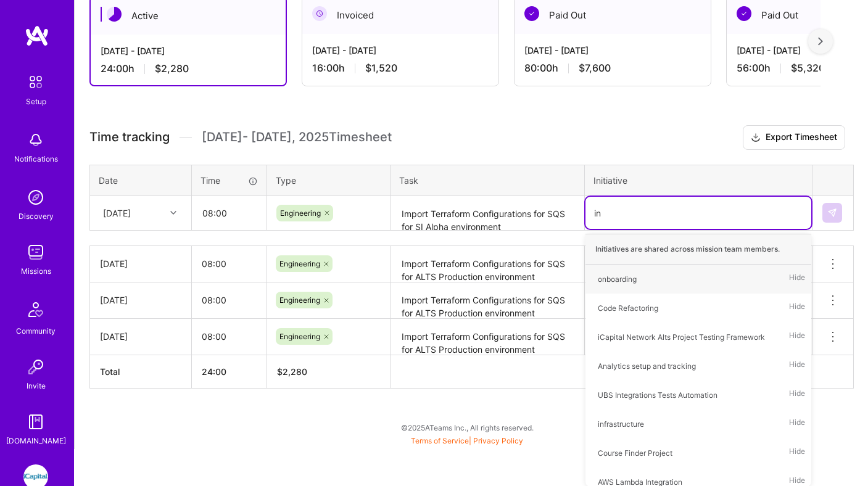
type input "inf"
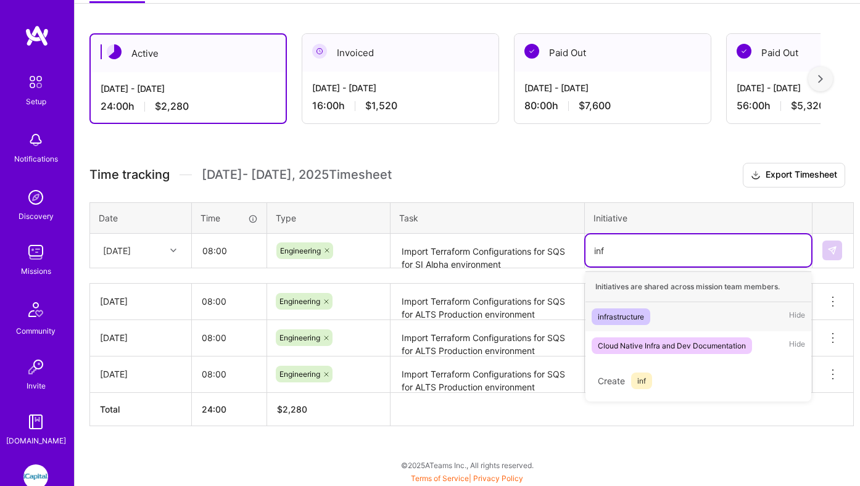
click at [620, 319] on div "infrastructure" at bounding box center [621, 316] width 46 height 13
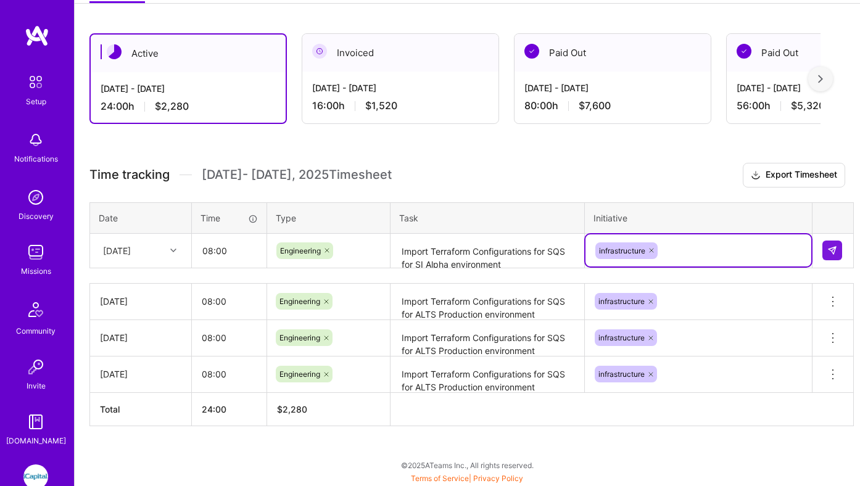
click at [833, 239] on td at bounding box center [833, 250] width 41 height 35
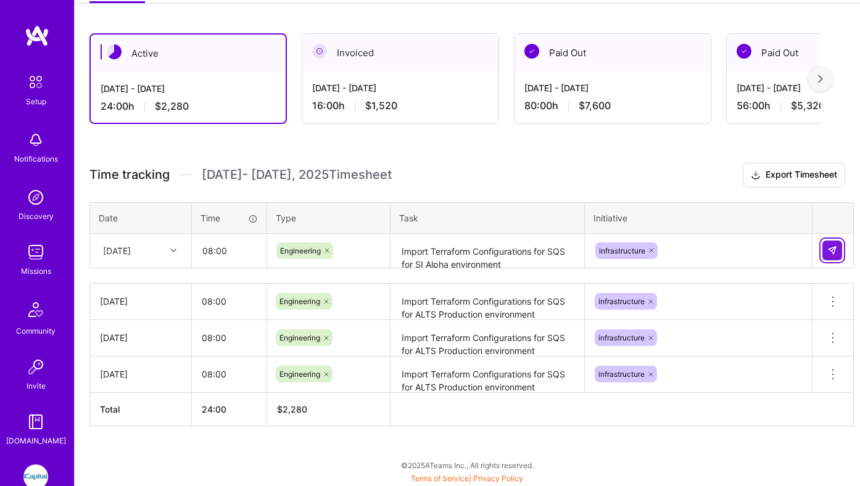
click at [828, 250] on img at bounding box center [832, 251] width 10 height 10
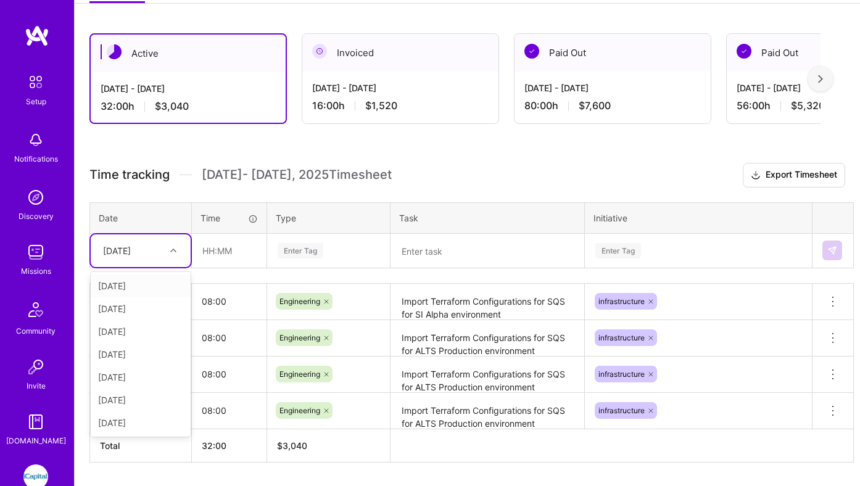
click at [157, 251] on div "[DATE]" at bounding box center [131, 251] width 68 height 20
click at [133, 394] on div "[DATE]" at bounding box center [141, 400] width 100 height 23
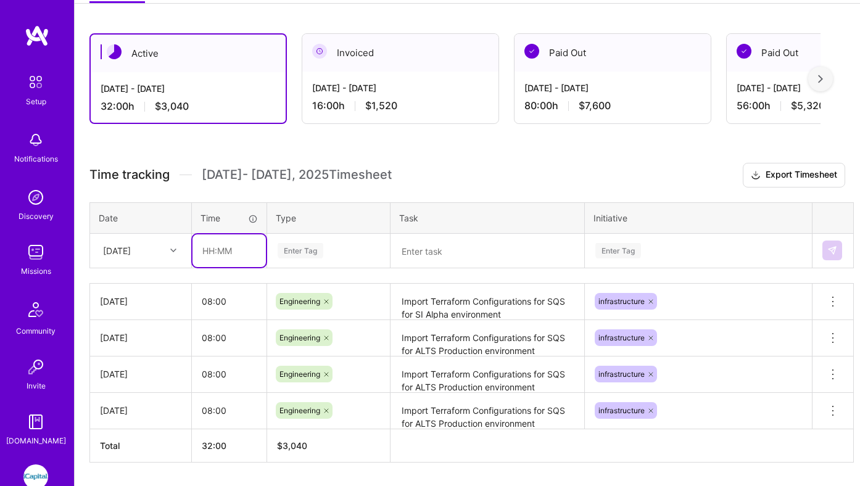
click at [218, 253] on input "text" at bounding box center [229, 250] width 73 height 33
type input "08:00"
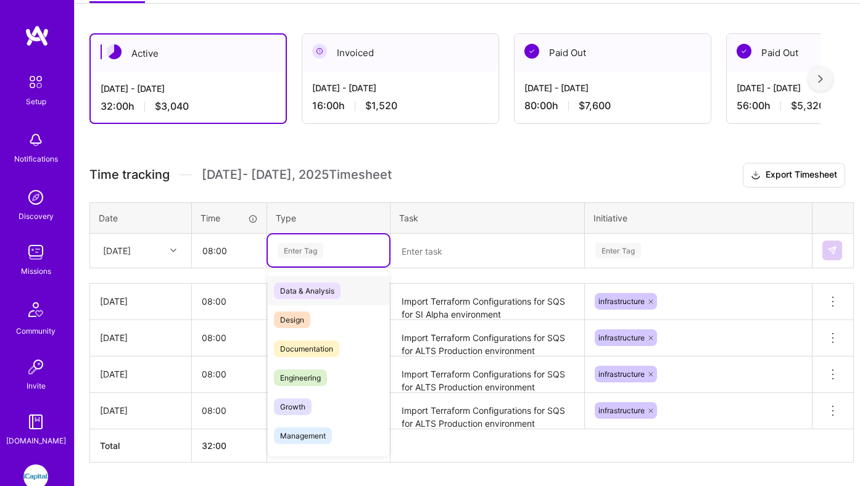
click at [306, 242] on div "Enter Tag" at bounding box center [301, 250] width 46 height 19
click at [297, 383] on span "Engineering" at bounding box center [300, 378] width 53 height 17
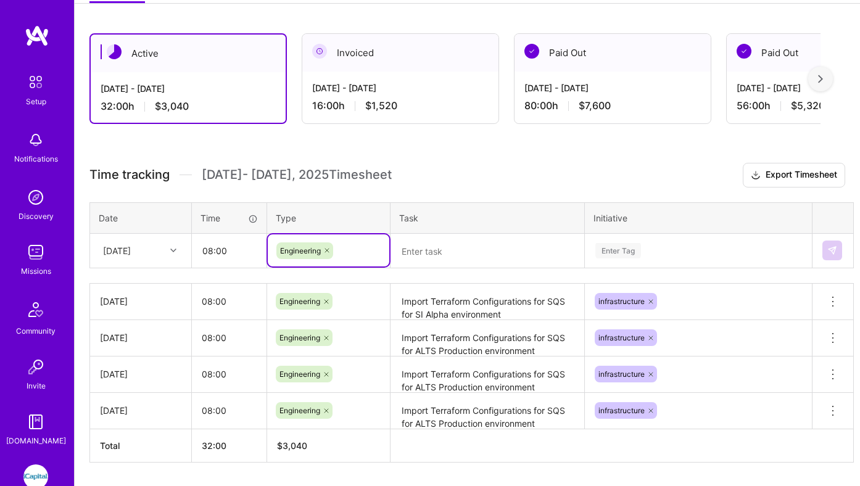
click at [430, 265] on textarea at bounding box center [487, 251] width 191 height 33
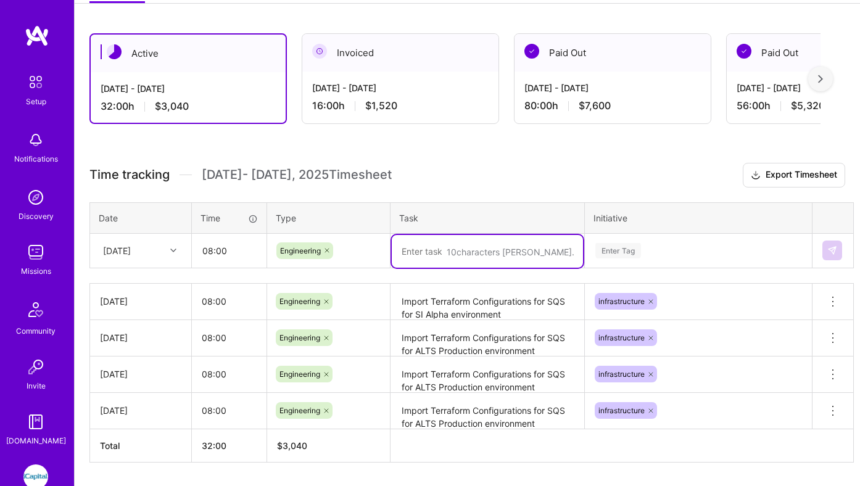
click at [426, 260] on textarea at bounding box center [487, 251] width 191 height 33
click at [418, 254] on textarea at bounding box center [487, 251] width 191 height 33
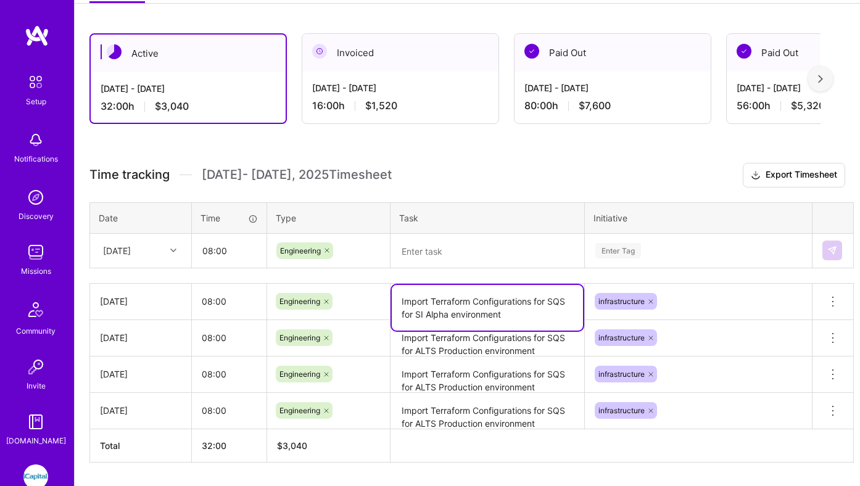
click at [428, 302] on textarea "Import Terraform Configurations for SQS for SI Alpha environment" at bounding box center [487, 308] width 191 height 46
click at [437, 249] on textarea at bounding box center [487, 251] width 191 height 33
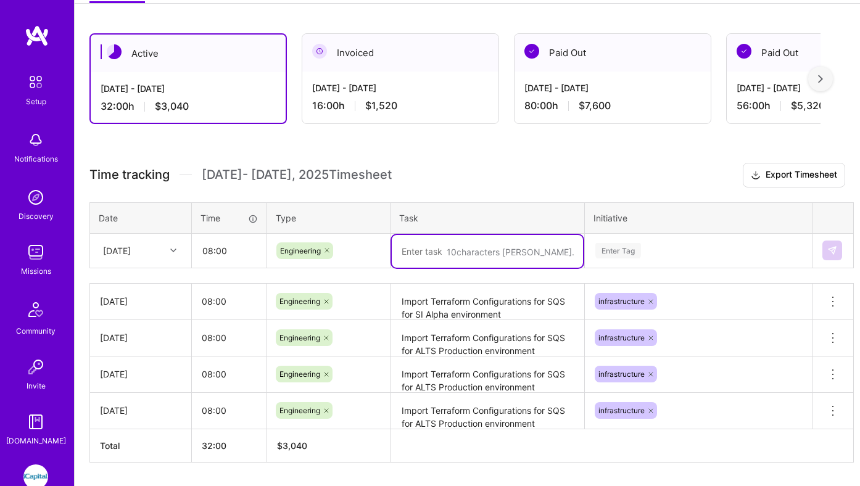
paste textarea "Import Terraform Configurations for SQS for SI Alpha environment"
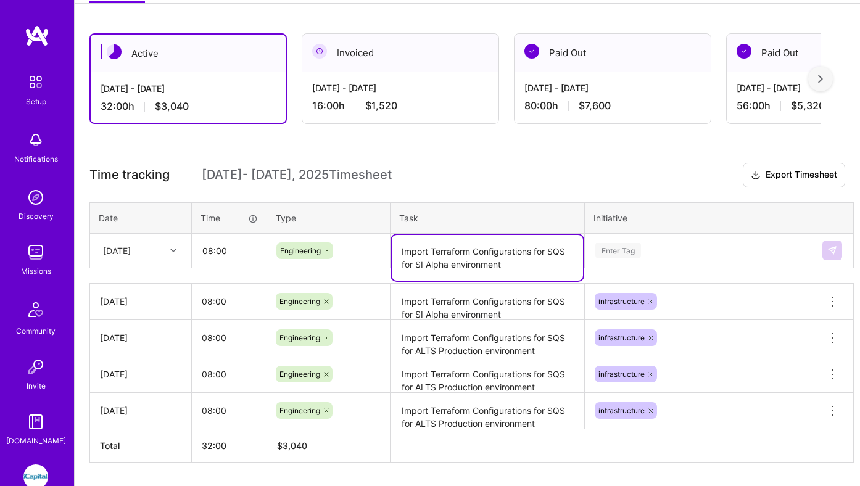
type textarea "Import Terraform Configurations for SQS for SI Alpha environment"
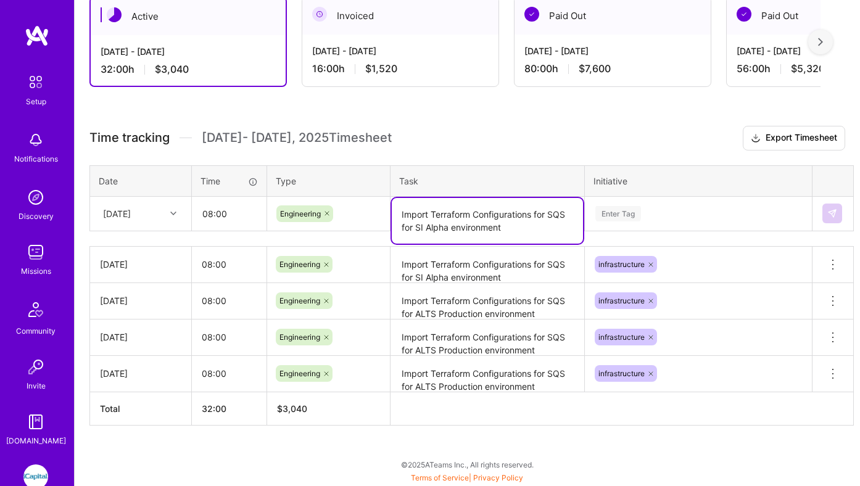
click at [616, 230] on div "Enter Tag" at bounding box center [699, 213] width 226 height 32
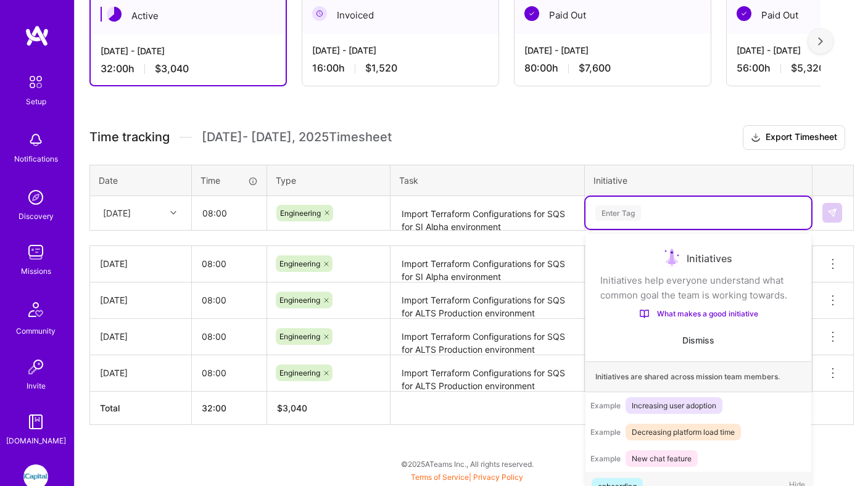
scroll to position [23, 0]
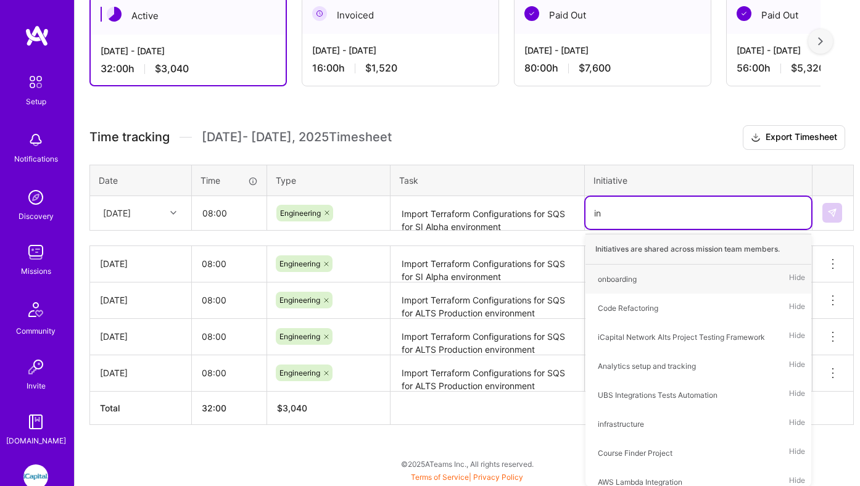
type input "inf"
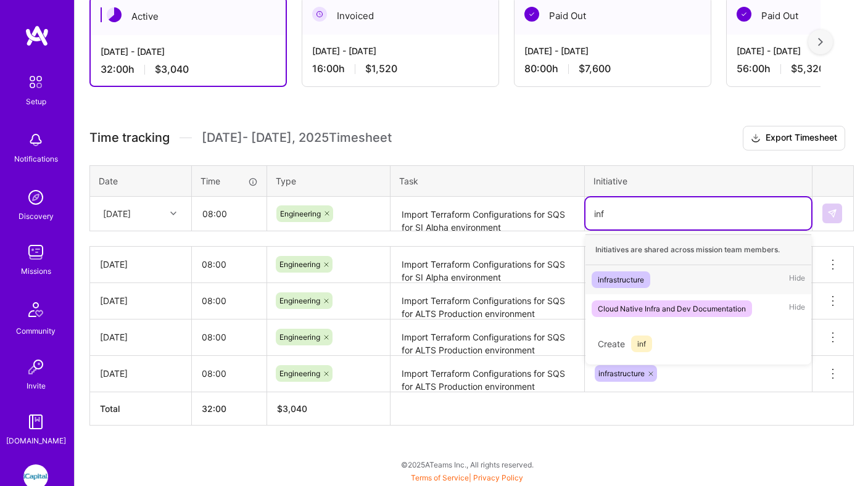
scroll to position [230, 0]
click at [633, 283] on div "infrastructure" at bounding box center [621, 280] width 46 height 13
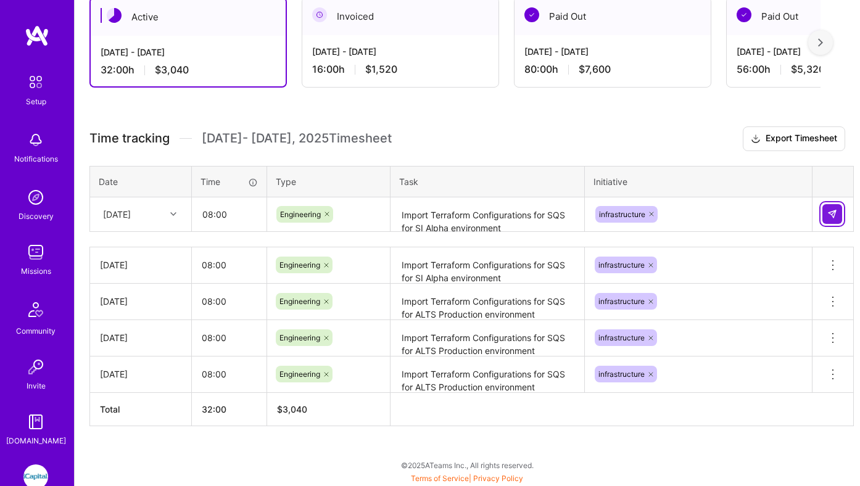
click at [831, 212] on img at bounding box center [832, 214] width 10 height 10
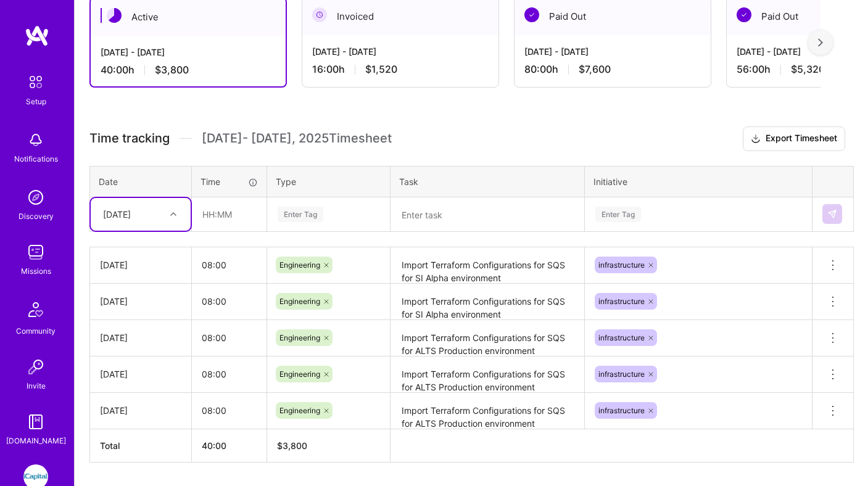
click at [131, 214] on div "[DATE]" at bounding box center [117, 214] width 28 height 13
click at [139, 386] on div "[DATE]" at bounding box center [141, 386] width 100 height 23
click at [222, 222] on input "text" at bounding box center [229, 214] width 73 height 33
type input "08:00"
click at [321, 203] on div "Enter Tag" at bounding box center [329, 214] width 122 height 32
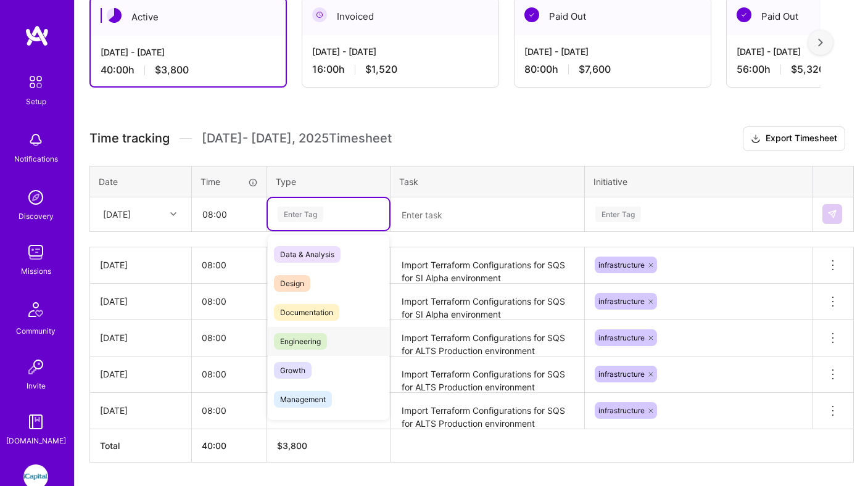
click at [310, 336] on span "Engineering" at bounding box center [300, 341] width 53 height 17
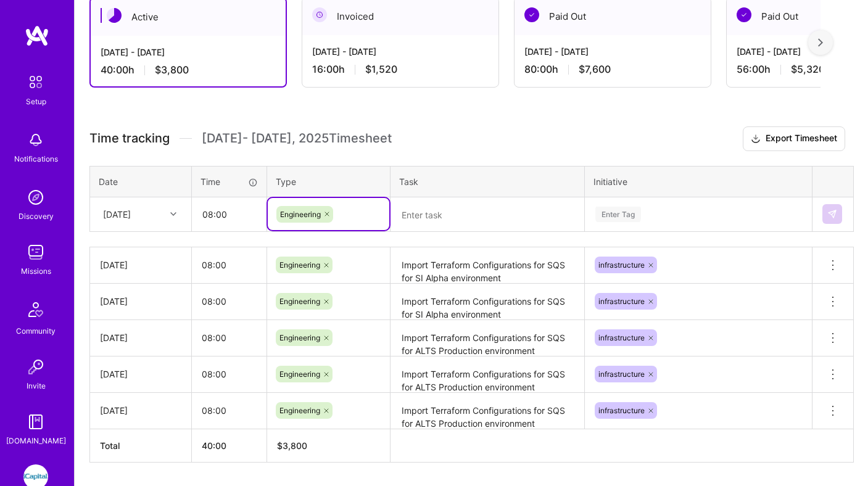
click at [420, 219] on textarea at bounding box center [487, 215] width 191 height 33
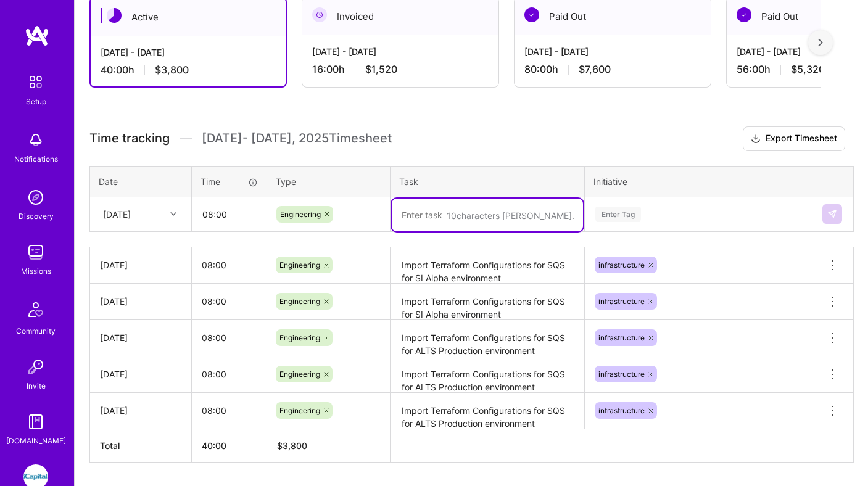
paste textarea "Import Terraform Configurations for SQS for SI Alpha environment"
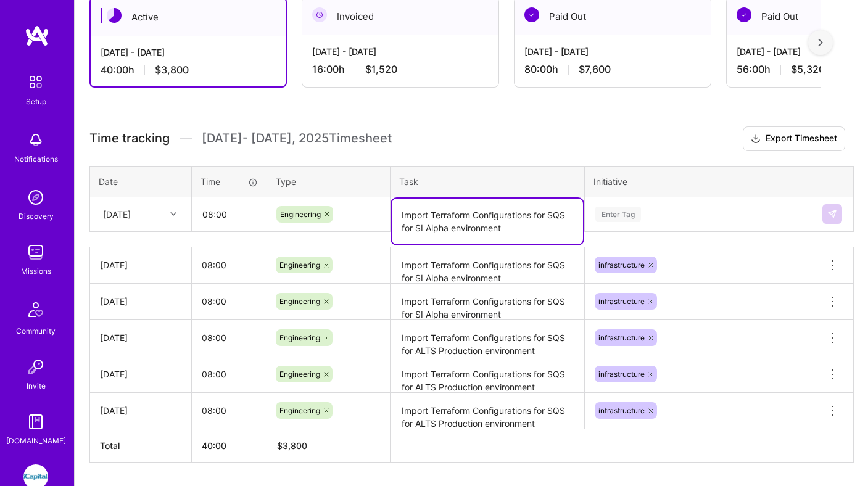
type textarea "Import Terraform Configurations for SQS for SI Alpha environment"
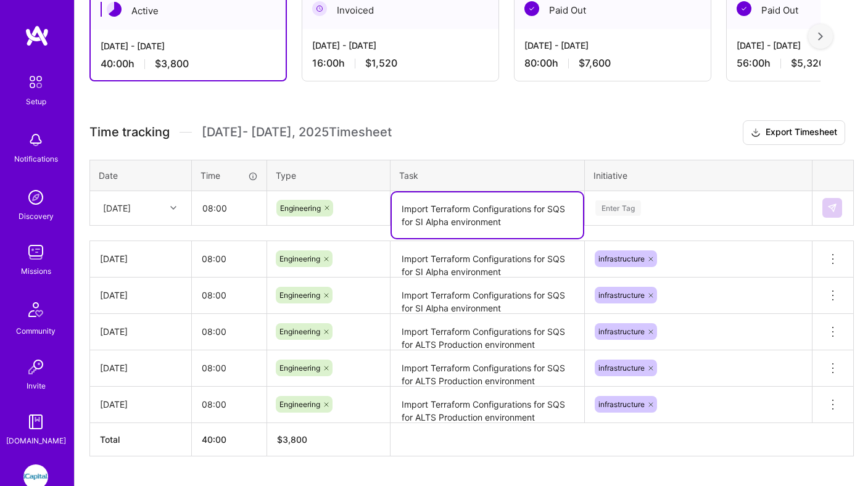
click at [599, 213] on div "Enter Tag" at bounding box center [618, 208] width 46 height 19
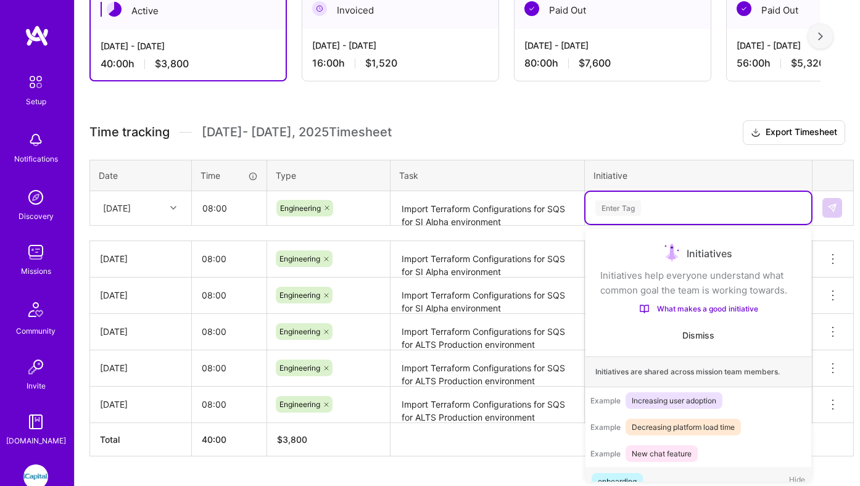
scroll to position [23, 0]
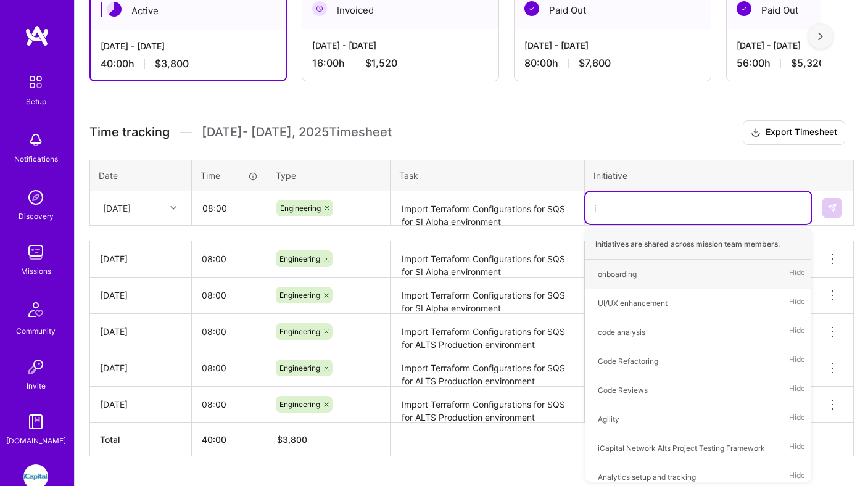
type input "in"
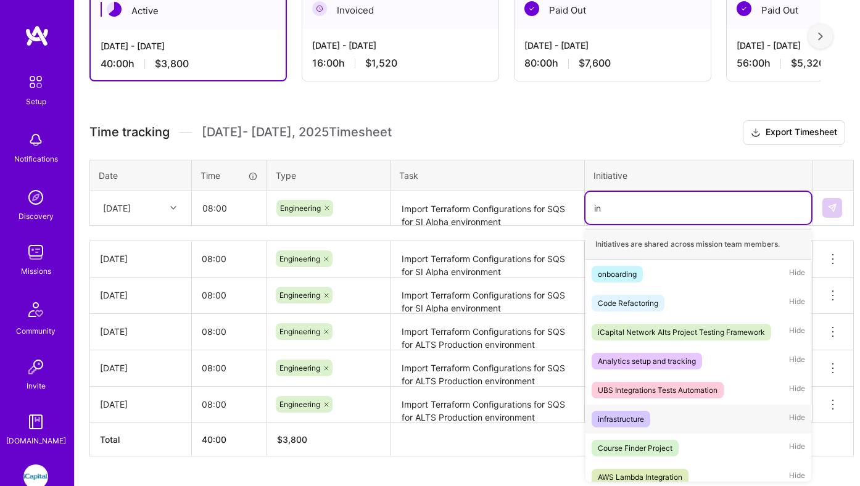
click at [621, 414] on div "infrastructure" at bounding box center [621, 419] width 46 height 13
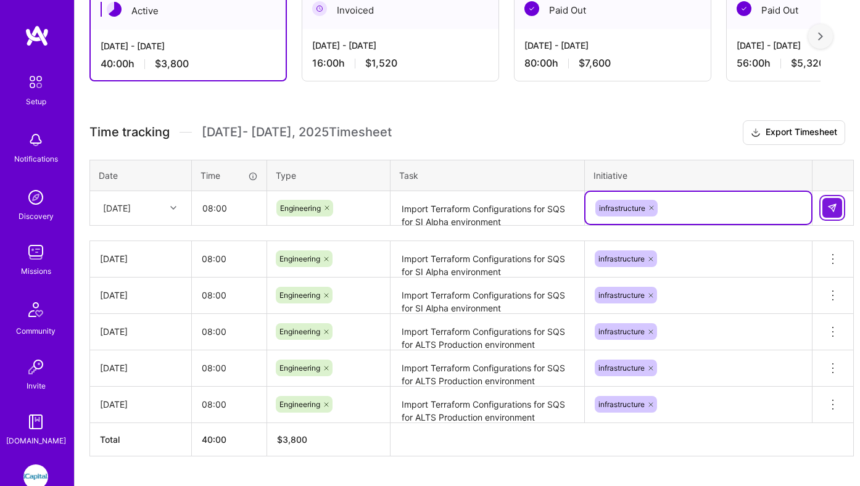
click at [830, 208] on img at bounding box center [832, 208] width 10 height 10
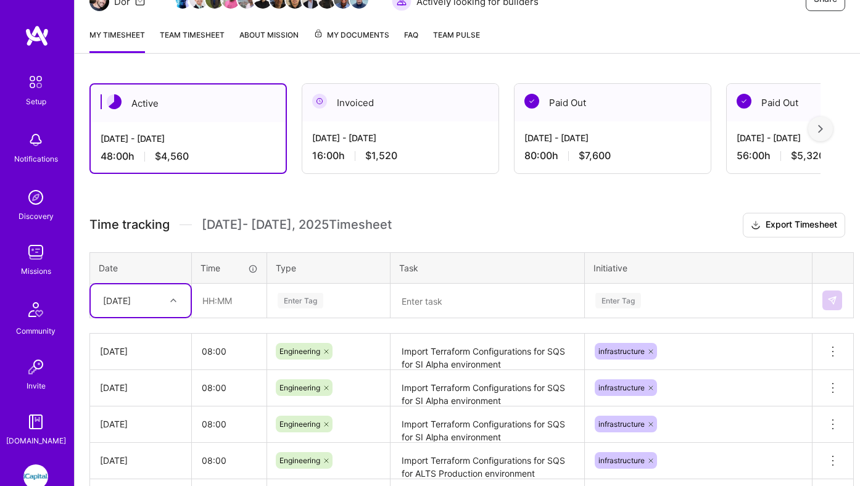
scroll to position [0, 0]
